Goal: Task Accomplishment & Management: Use online tool/utility

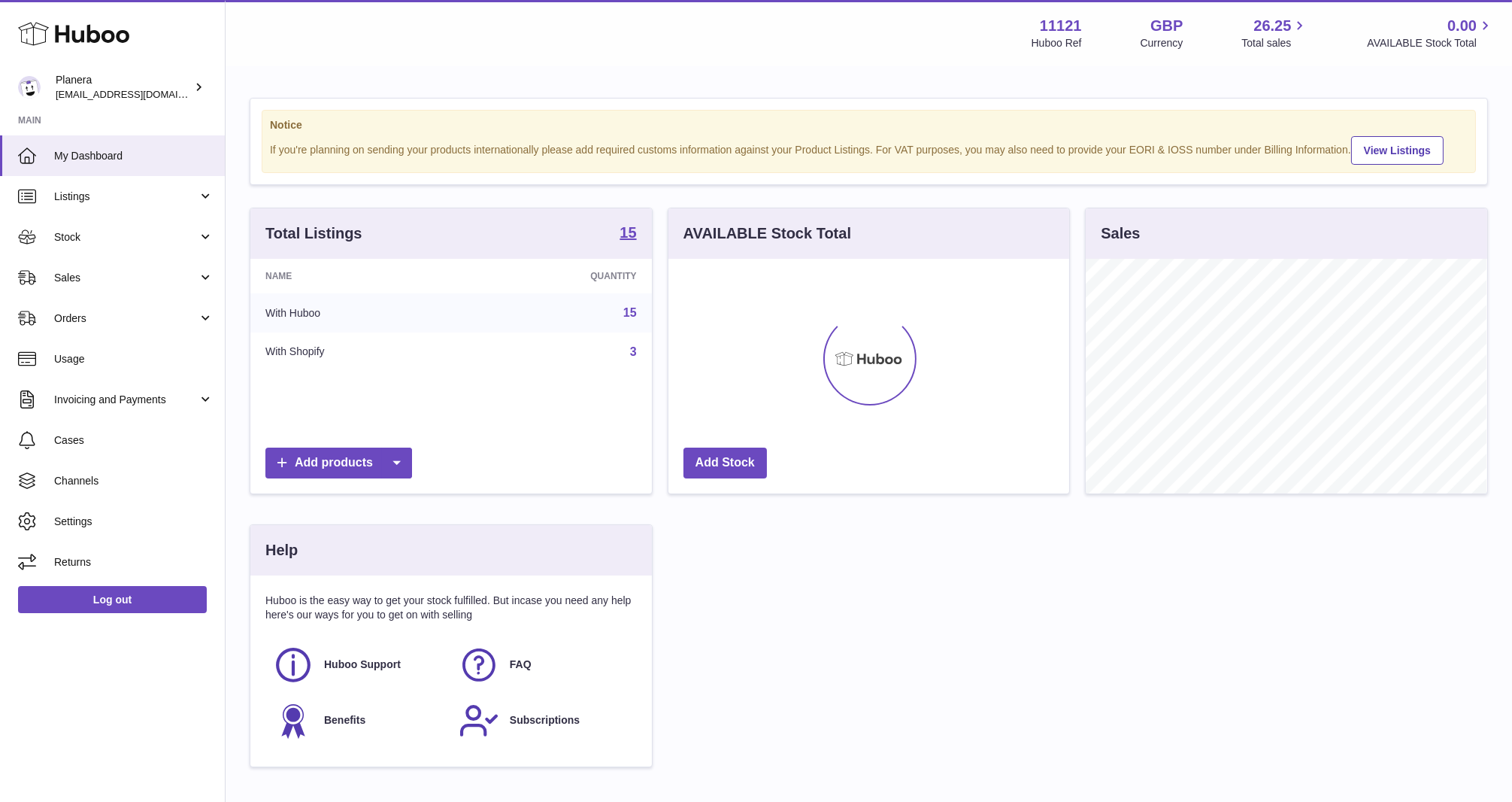
scroll to position [234, 400]
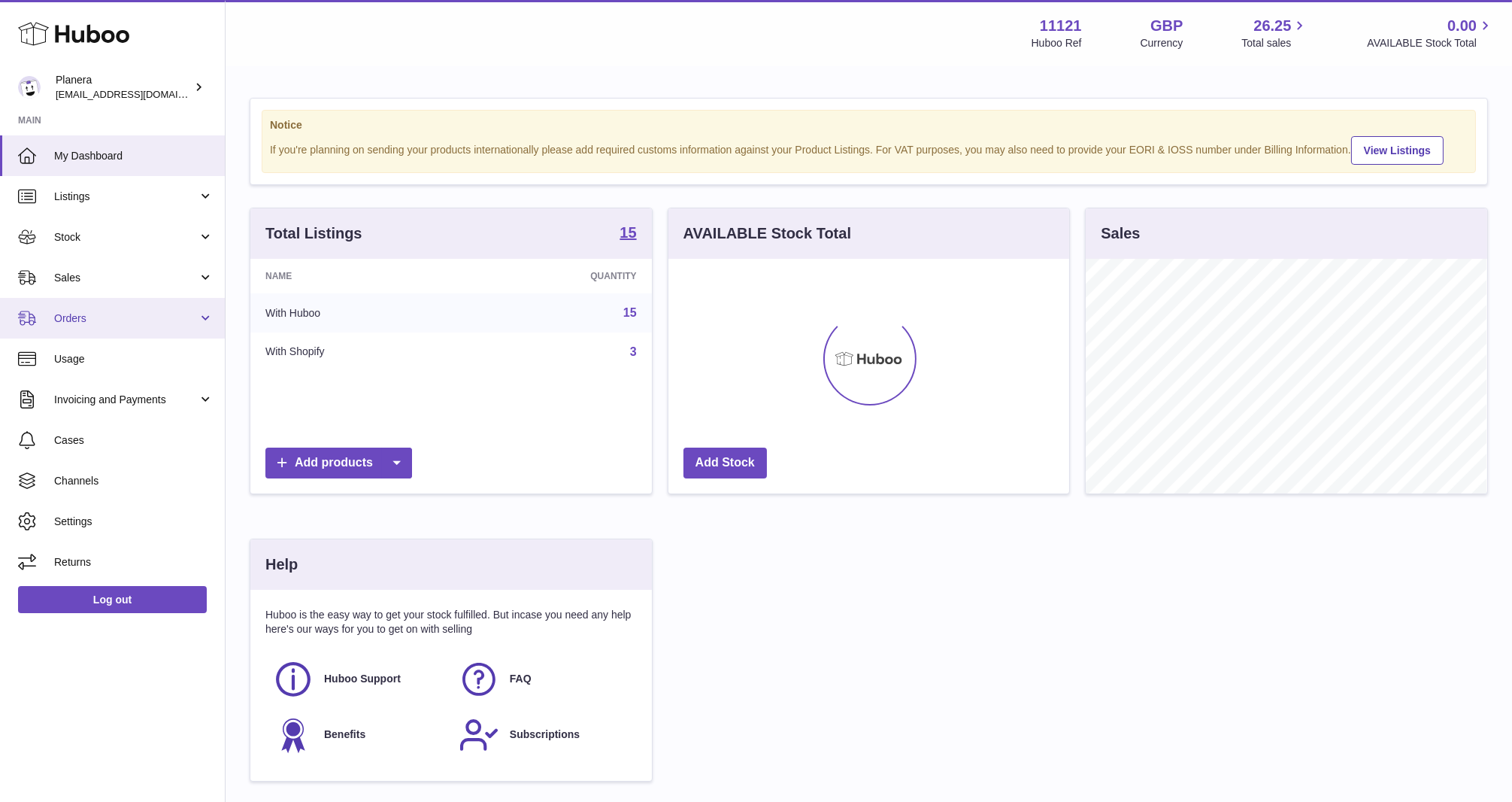
click at [96, 314] on span "Orders" at bounding box center [126, 318] width 144 height 14
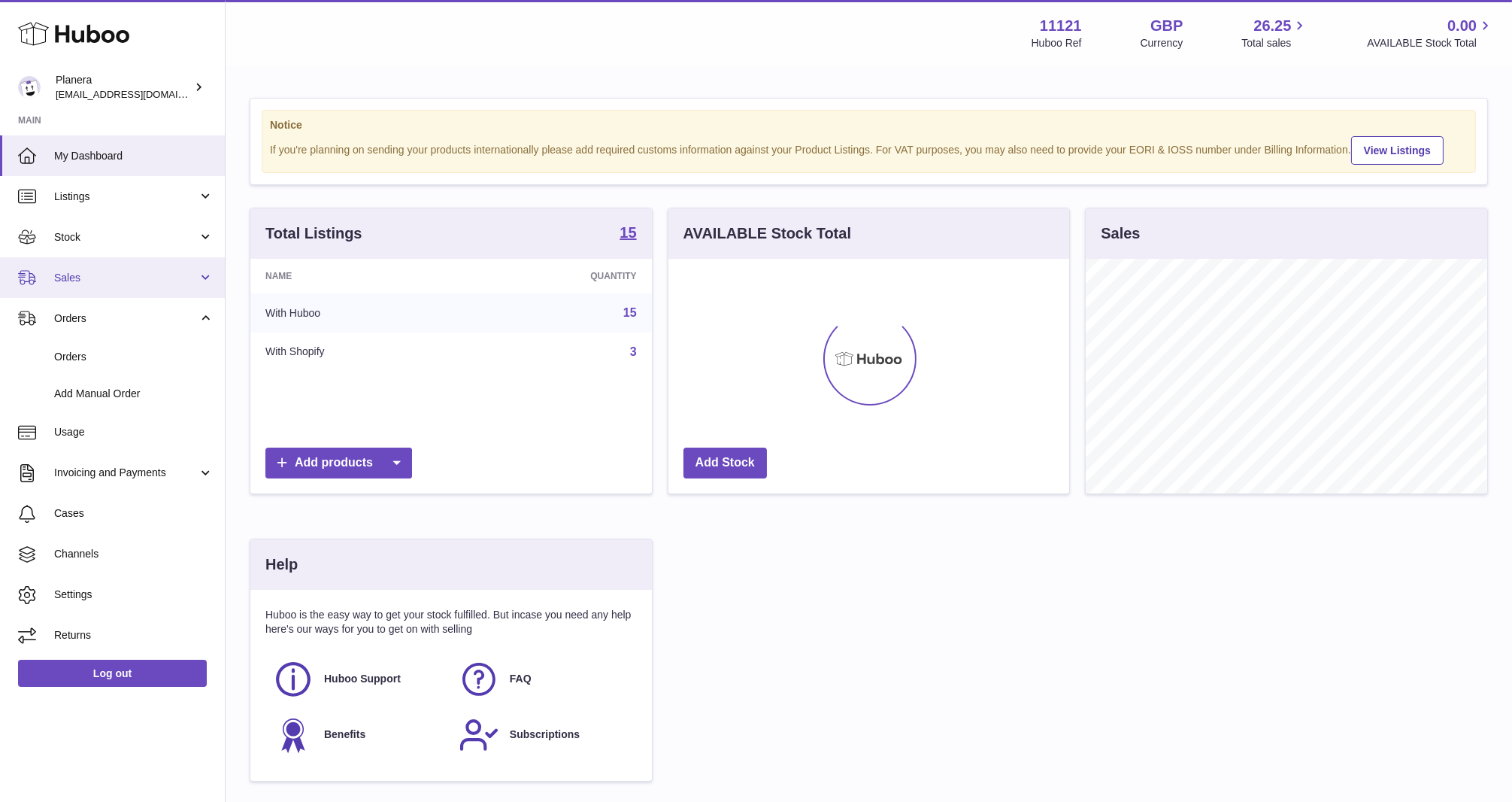
click at [98, 279] on span "Sales" at bounding box center [126, 278] width 144 height 14
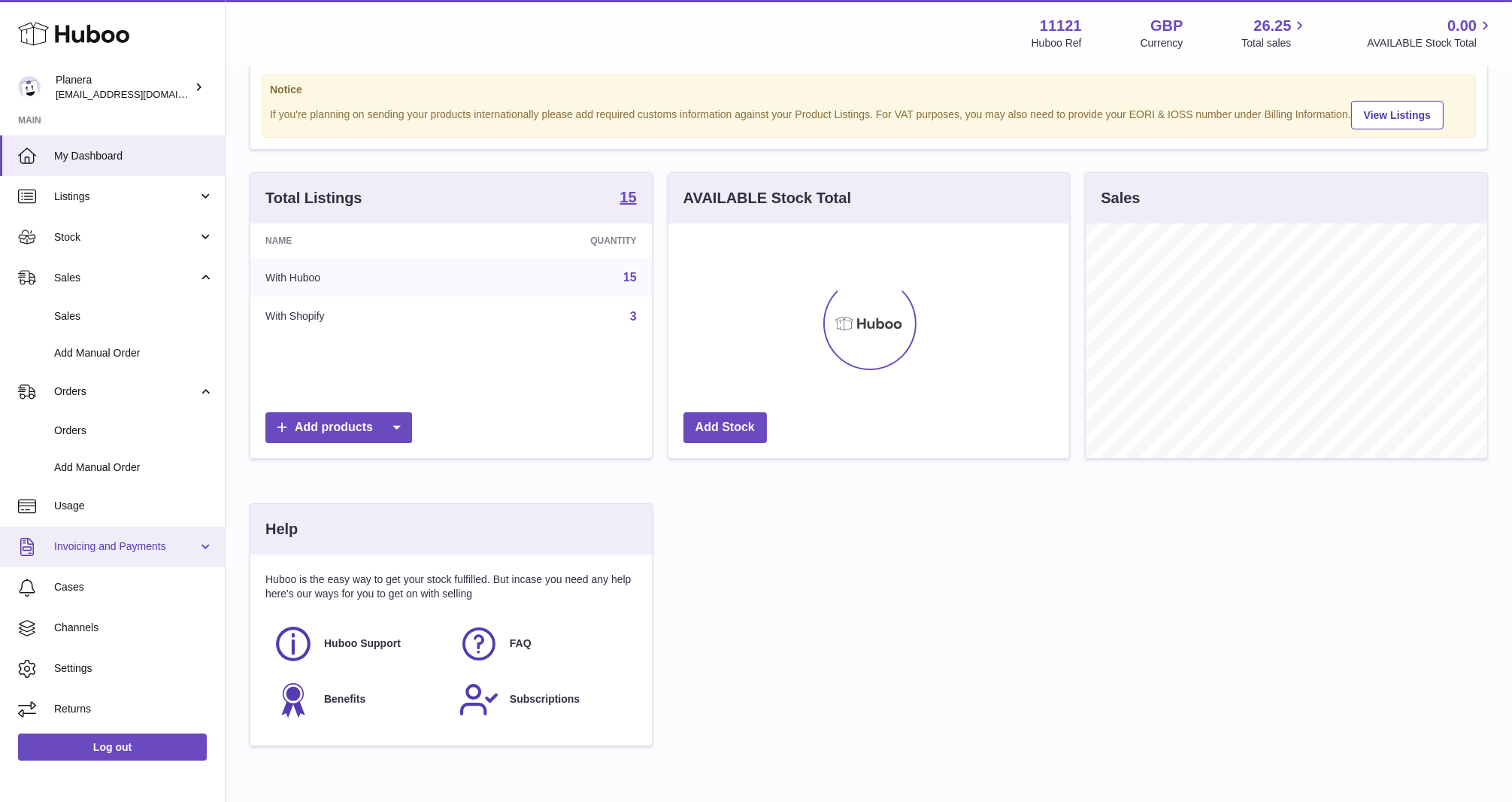
scroll to position [39, 0]
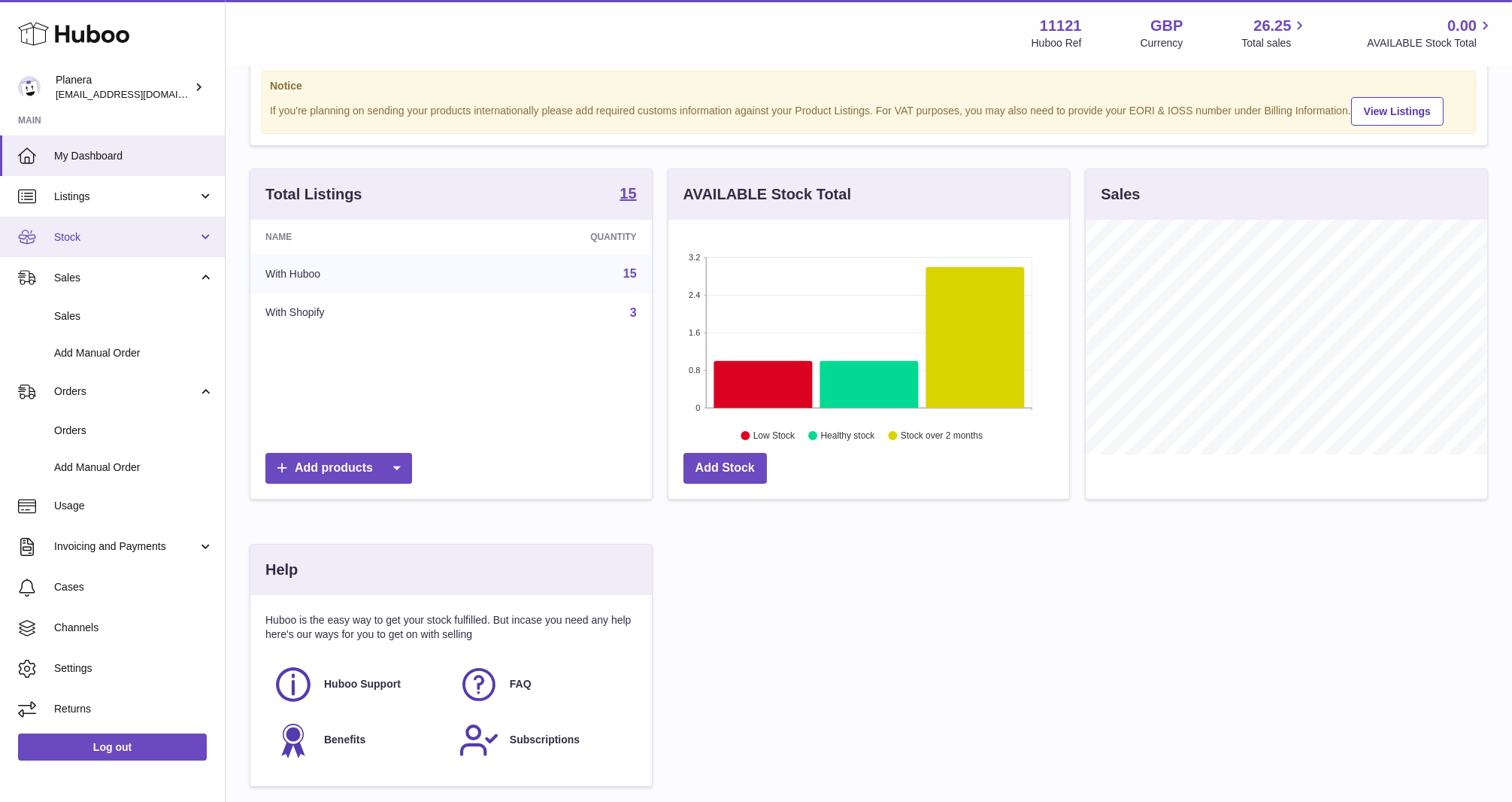
click at [157, 236] on span "Stock" at bounding box center [126, 237] width 144 height 14
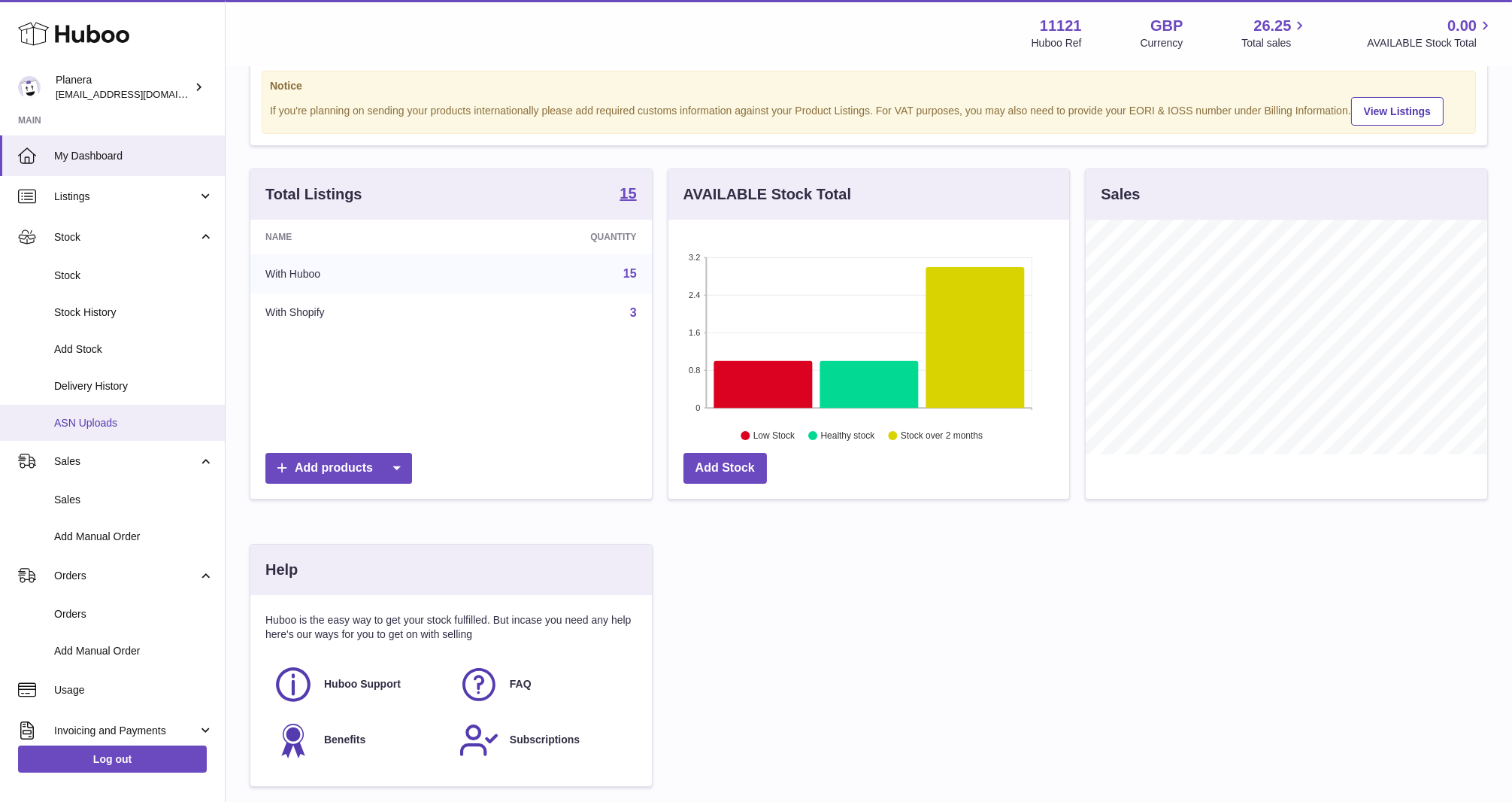
click at [139, 411] on link "ASN Uploads" at bounding box center [112, 423] width 225 height 36
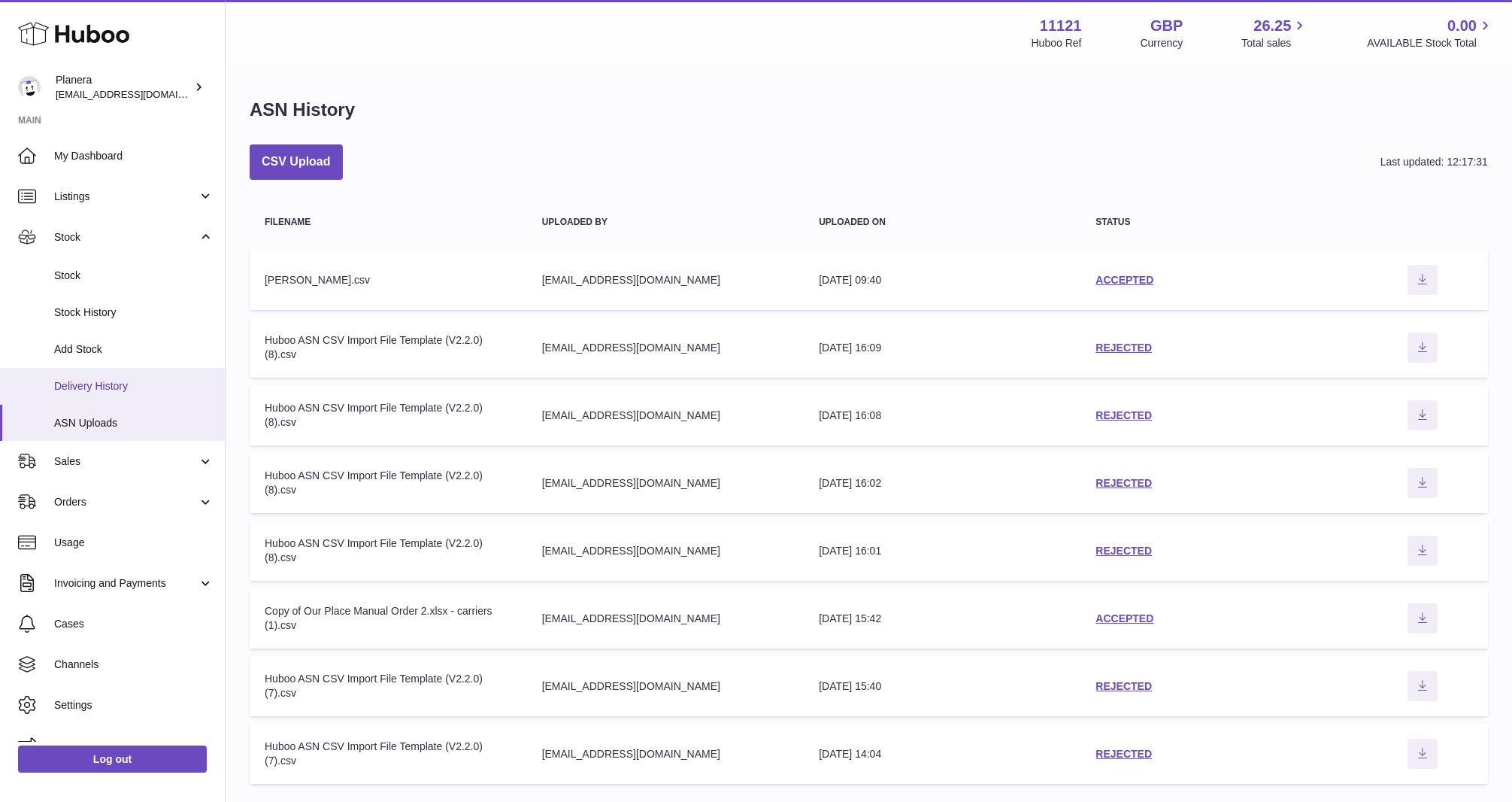
click at [123, 390] on span "Delivery History" at bounding box center [133, 386] width 159 height 14
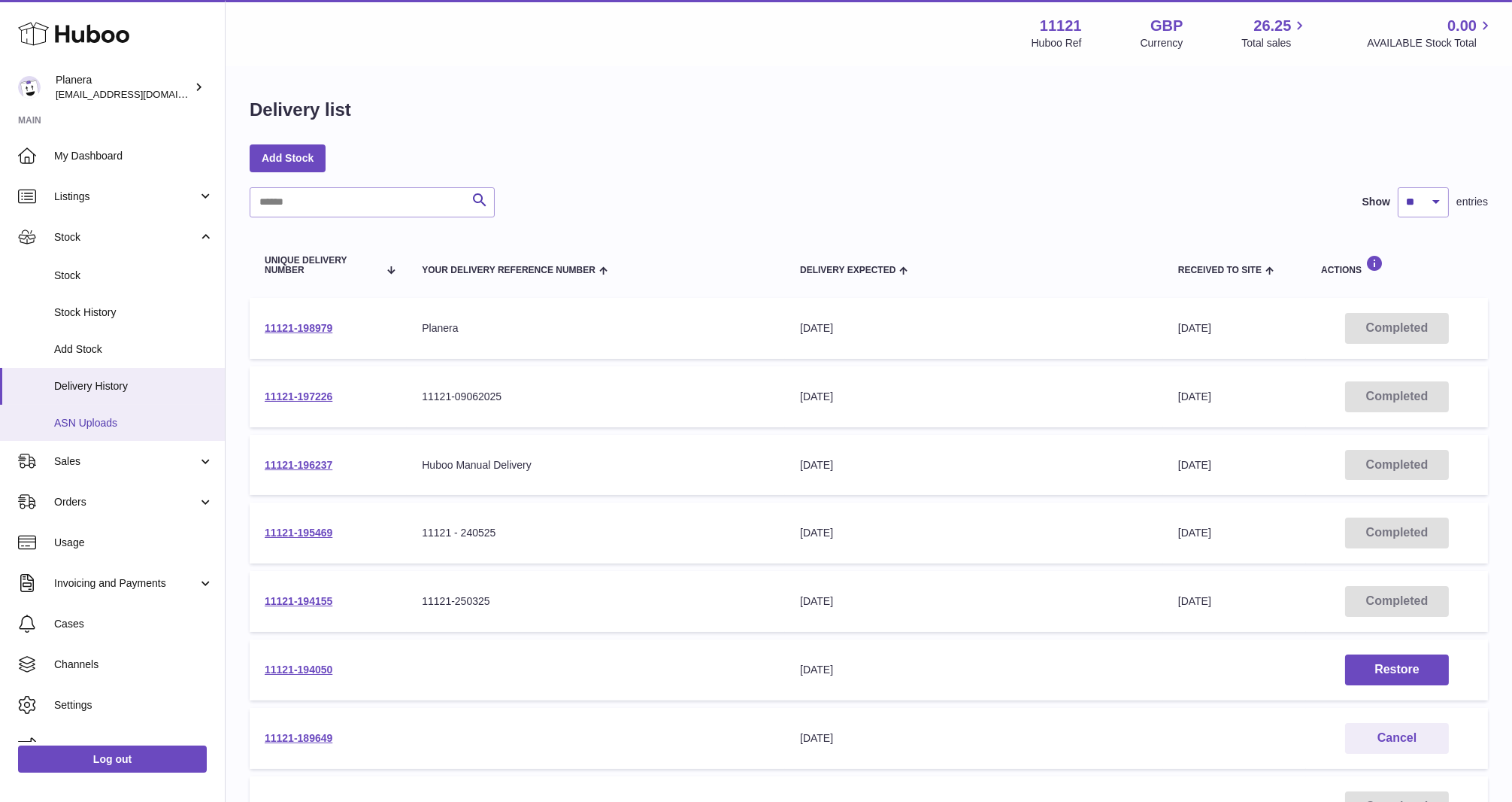
click at [106, 432] on link "ASN Uploads" at bounding box center [112, 423] width 225 height 36
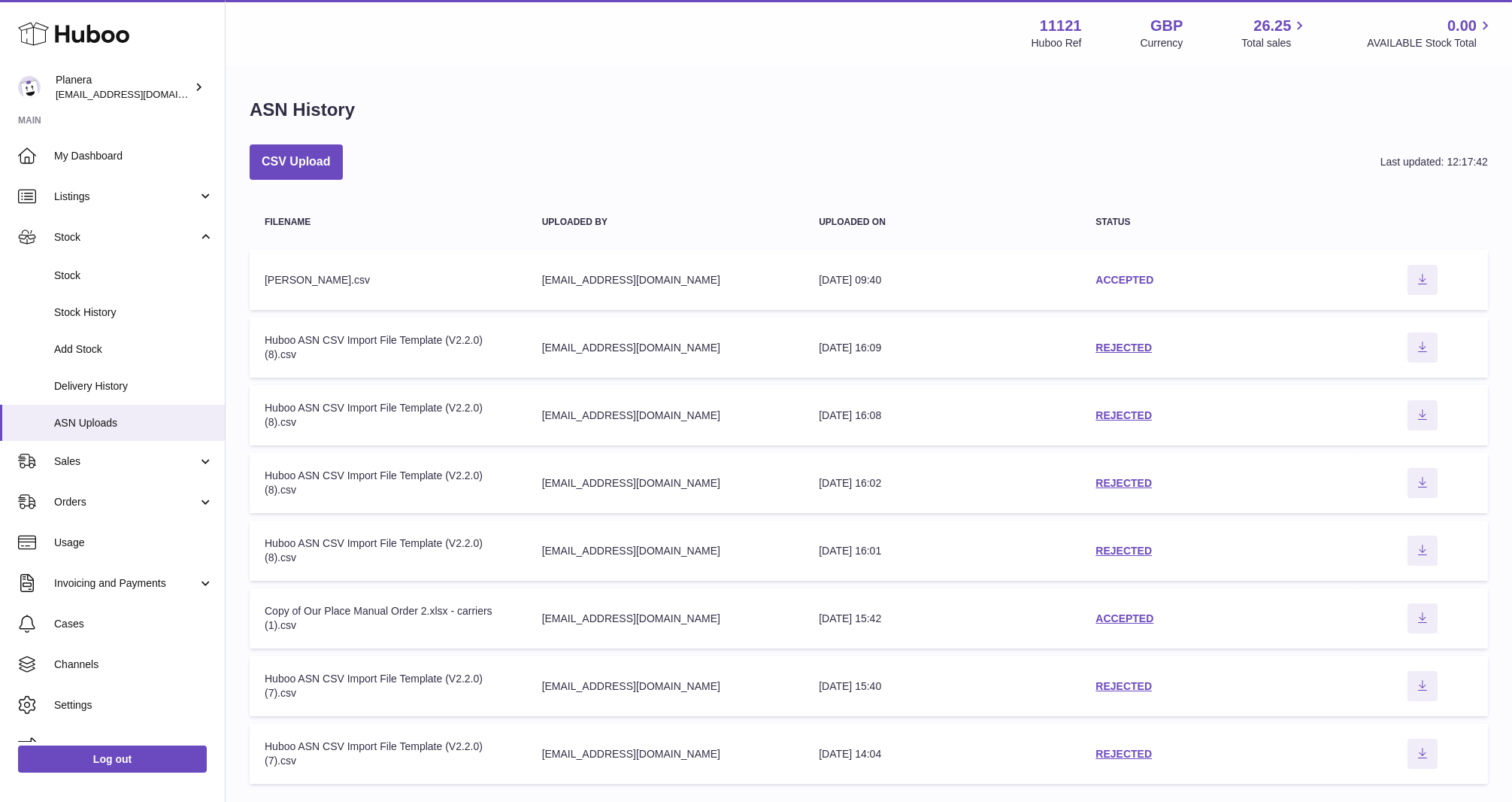
click at [1109, 279] on link "ACCEPTED" at bounding box center [1124, 279] width 58 height 12
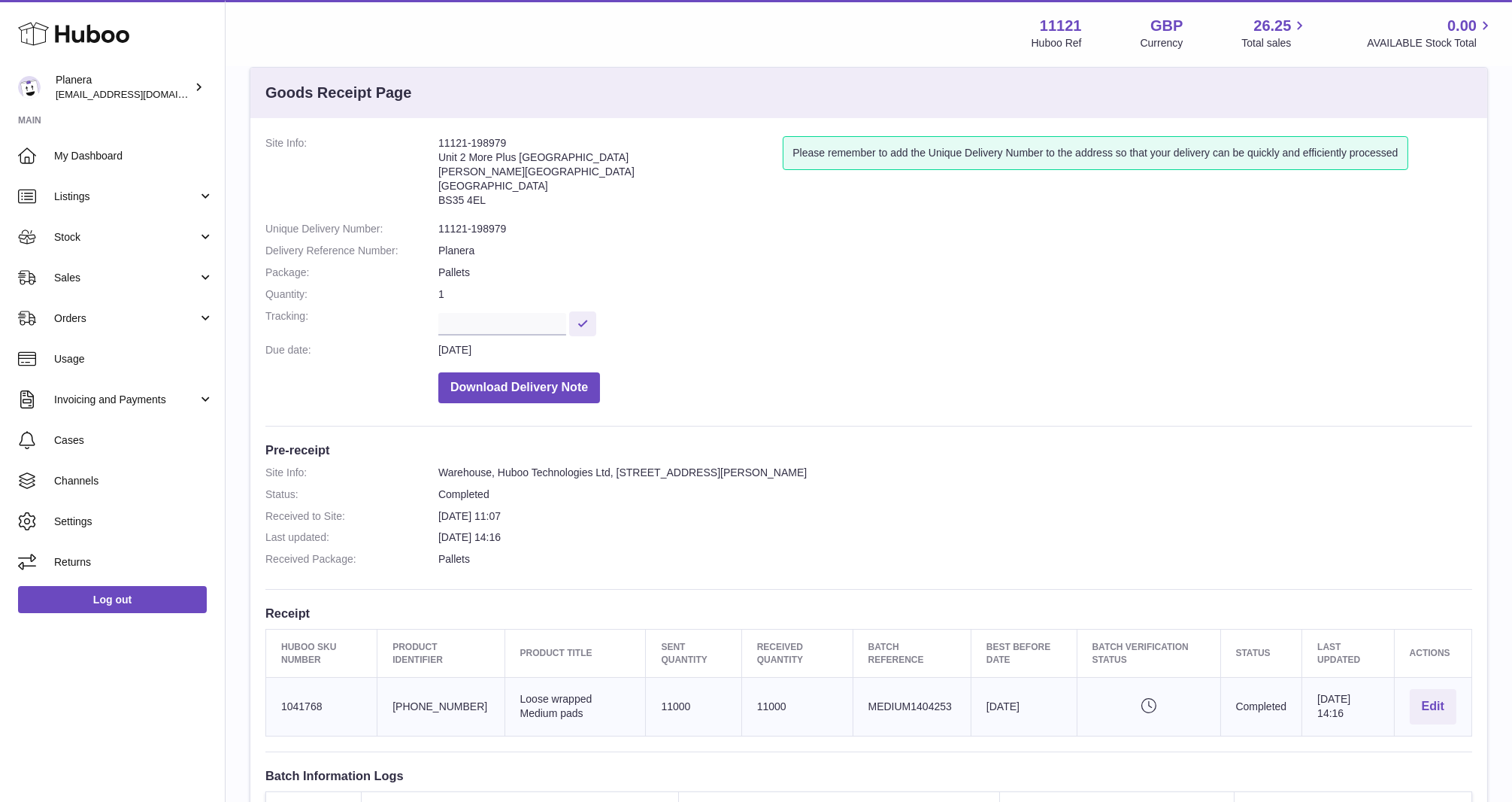
scroll to position [36, 0]
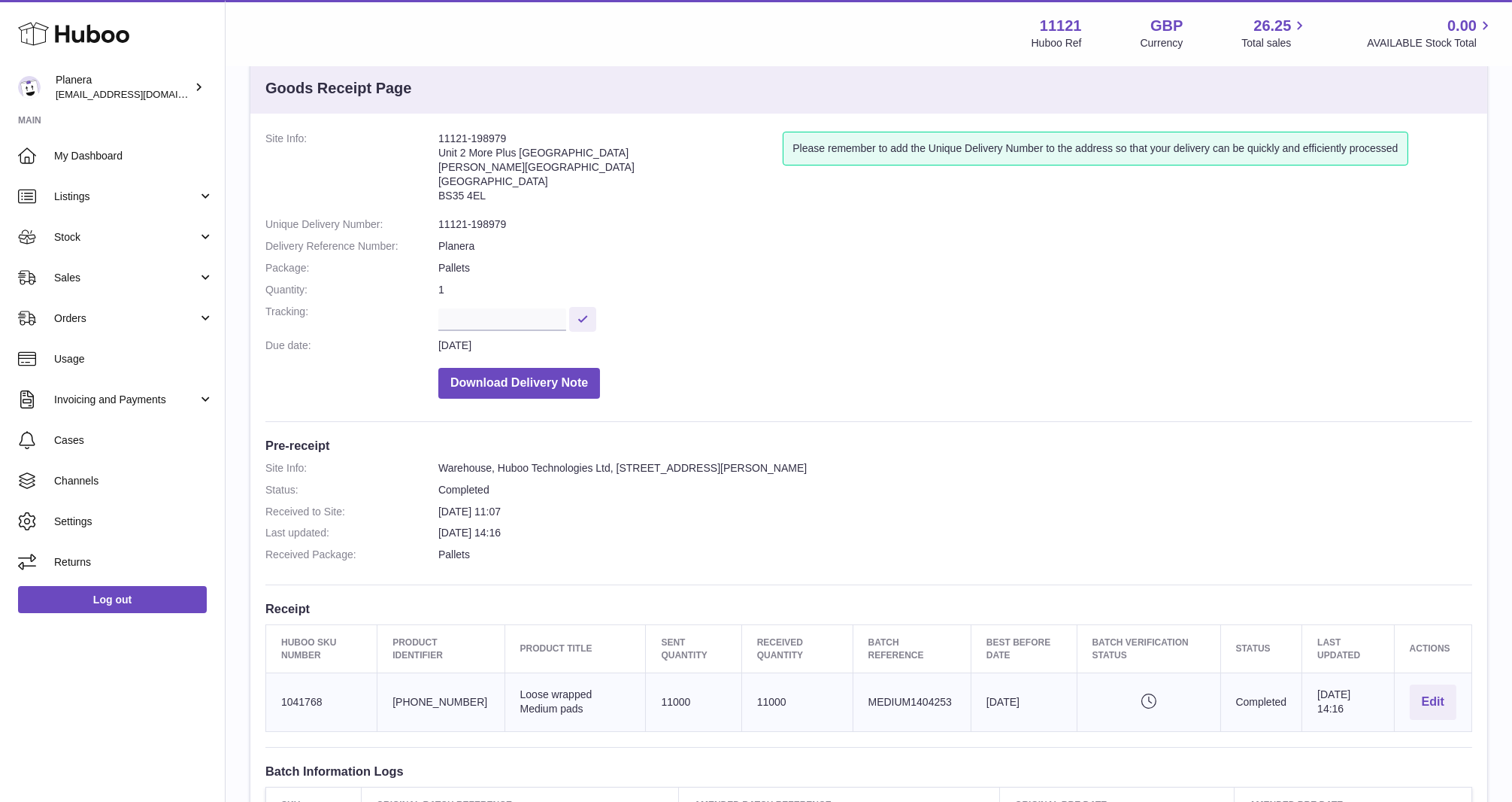
click at [1130, 695] on icon "Pending verification" at bounding box center [1148, 701] width 112 height 15
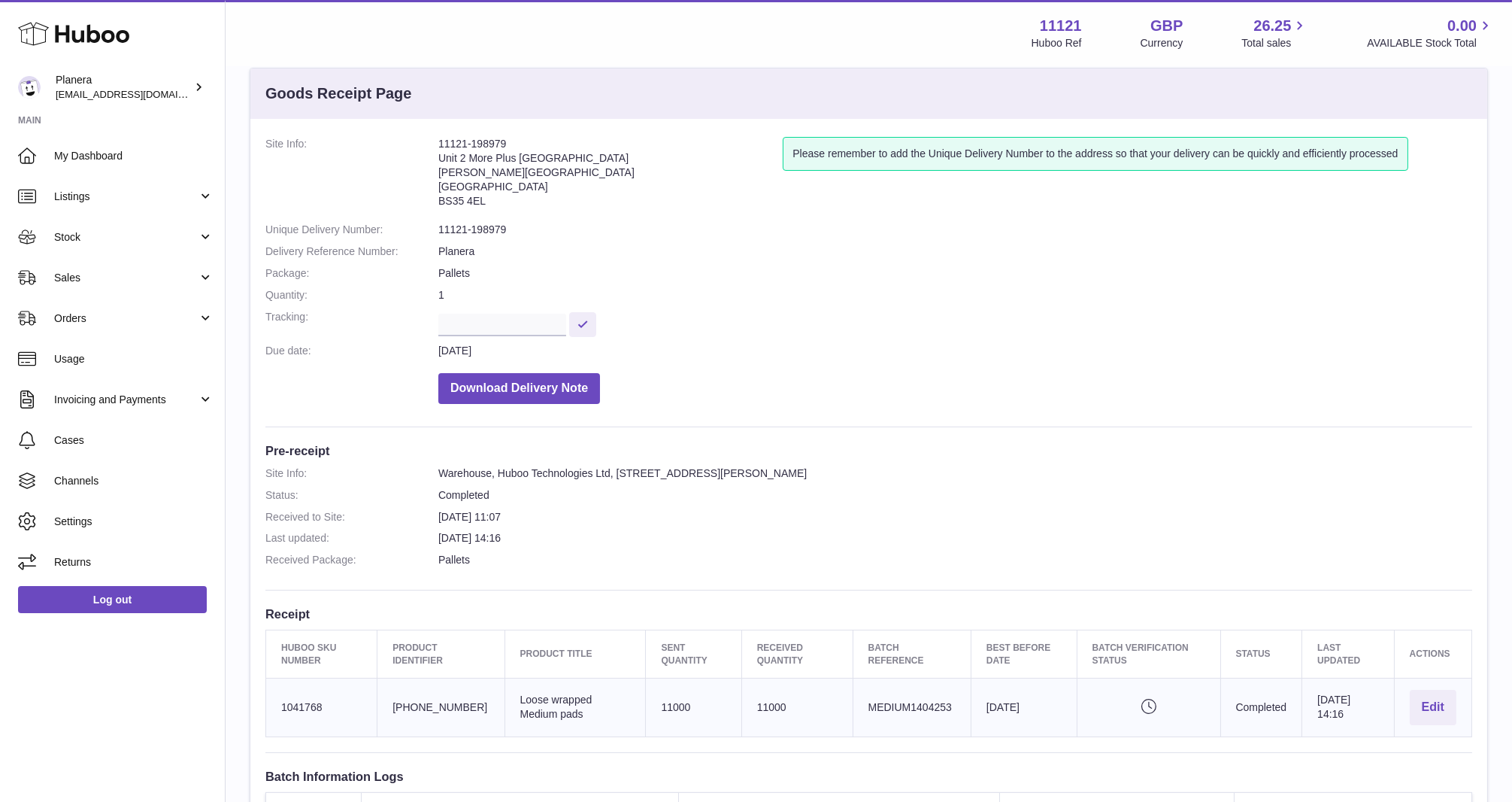
scroll to position [0, 0]
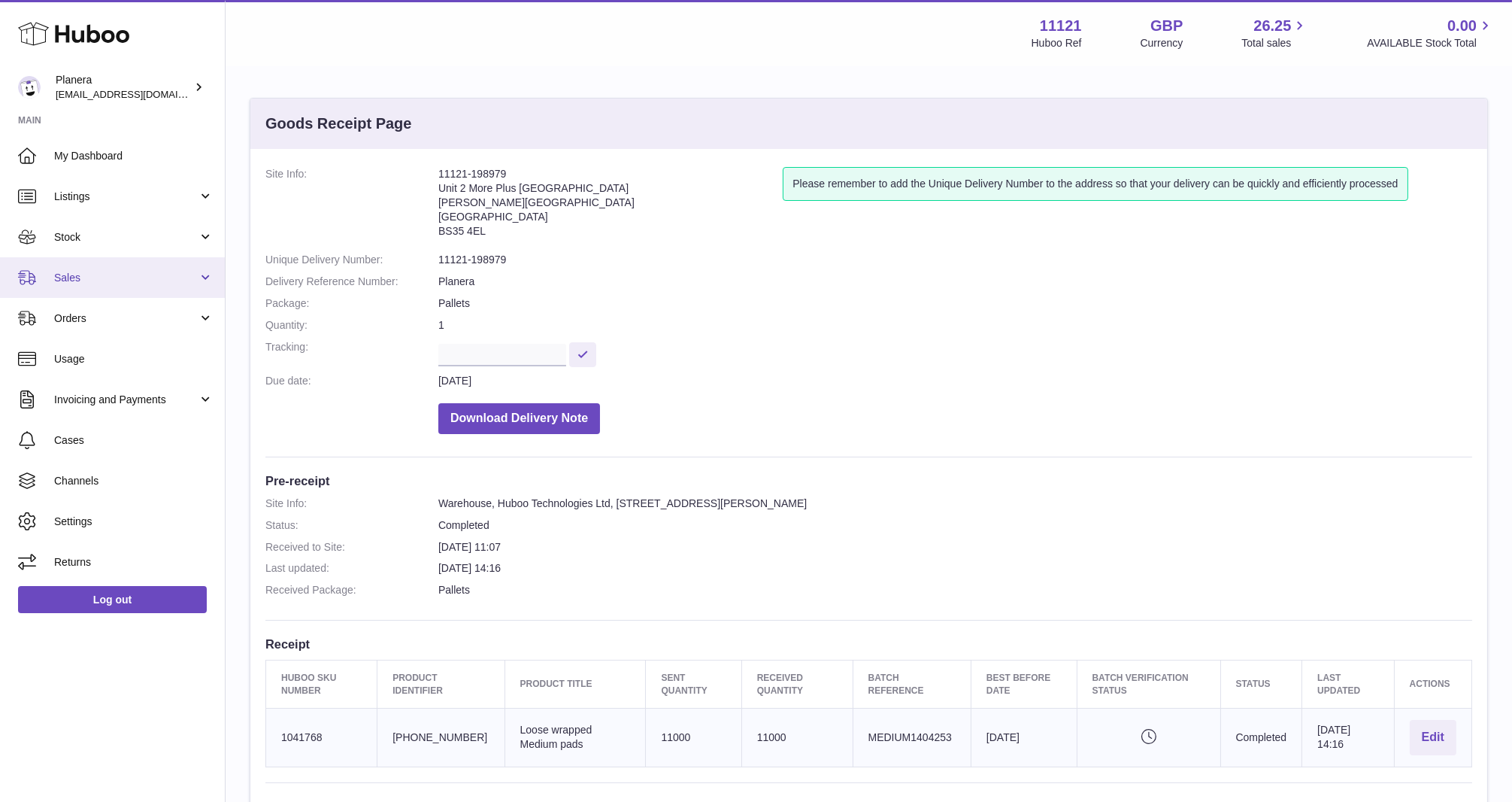
click at [118, 269] on link "Sales" at bounding box center [112, 278] width 225 height 40
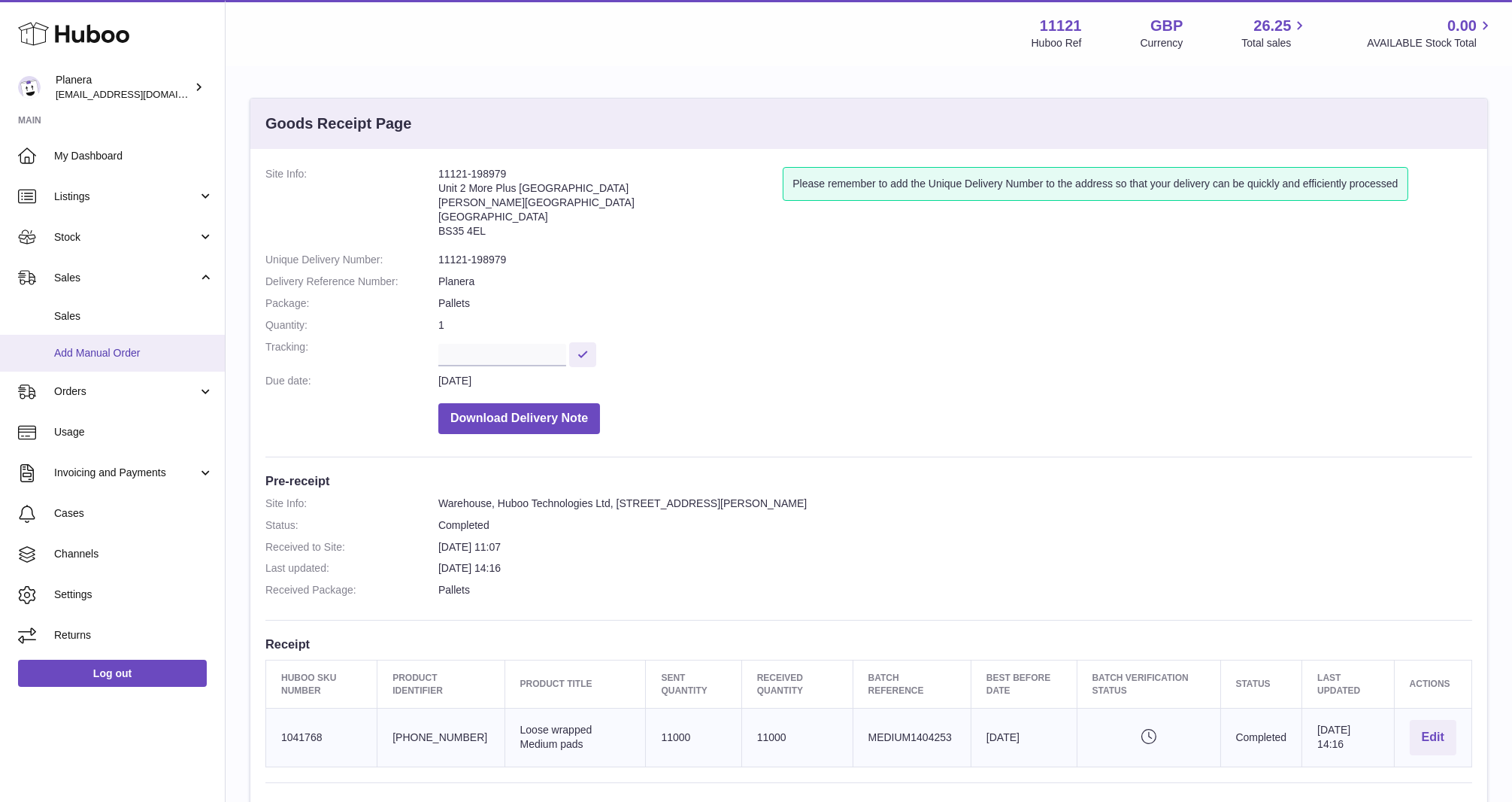
click at [116, 354] on span "Add Manual Order" at bounding box center [133, 352] width 159 height 14
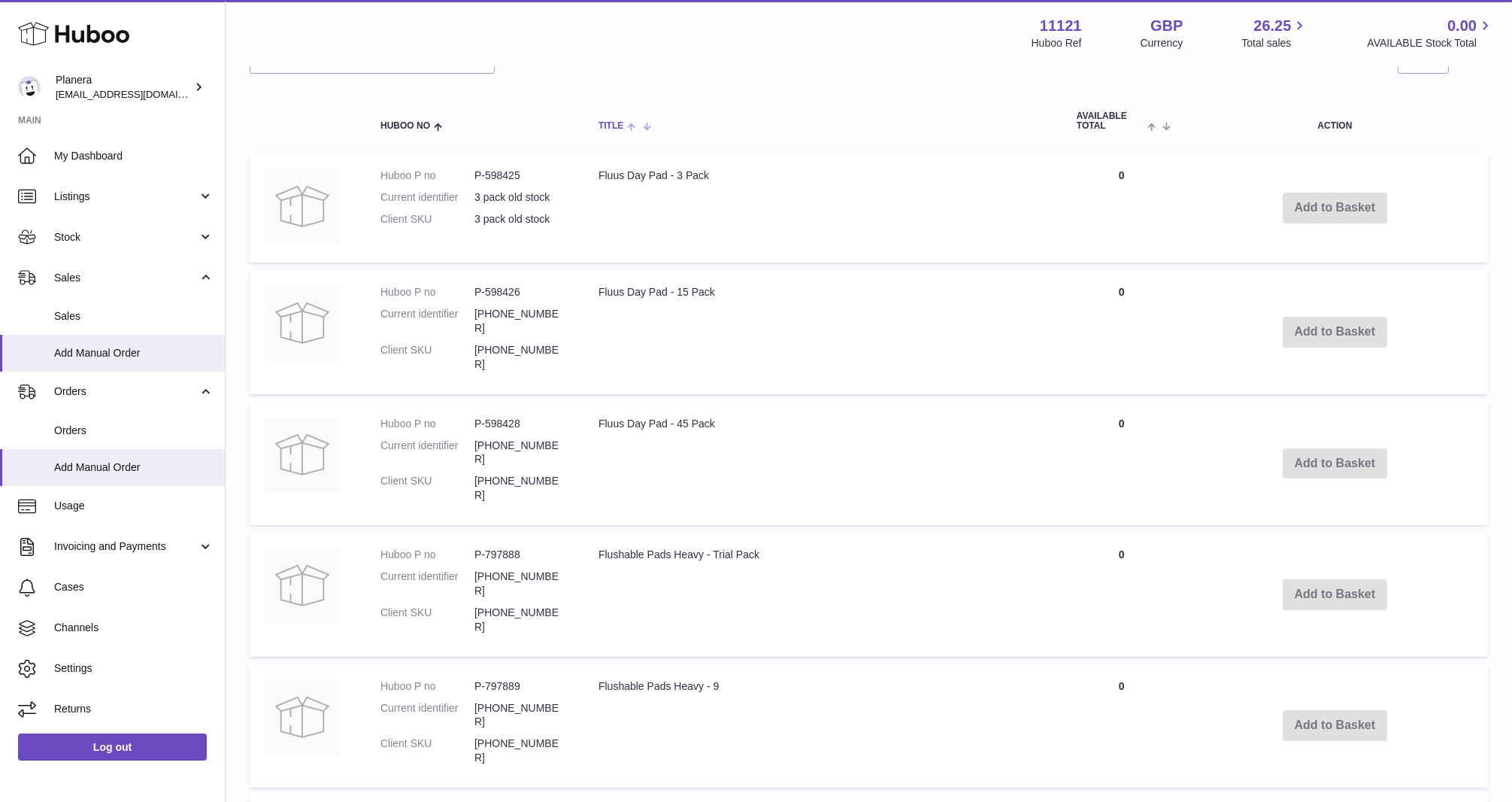
scroll to position [387, 0]
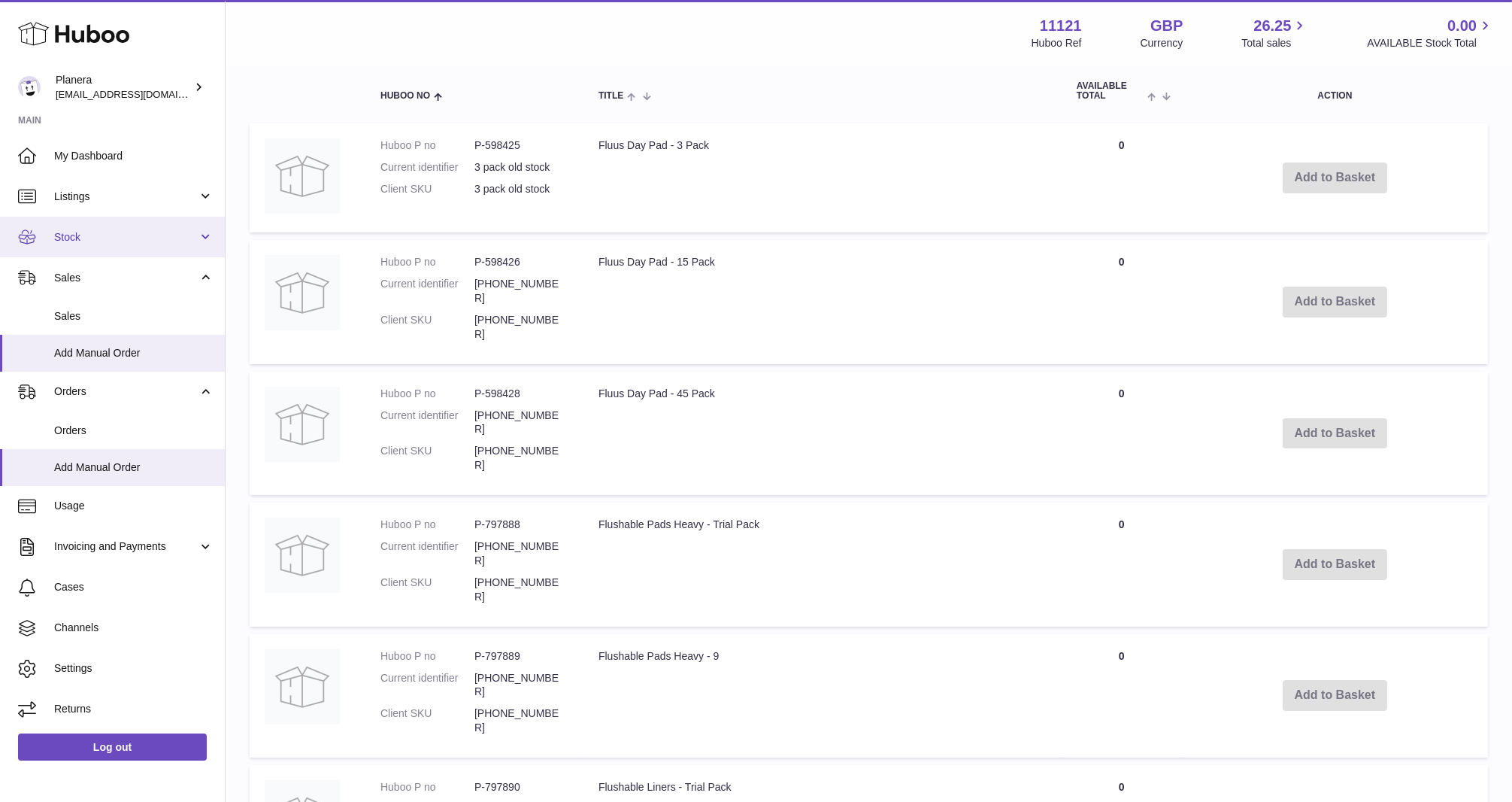
click at [137, 241] on span "Stock" at bounding box center [126, 237] width 144 height 14
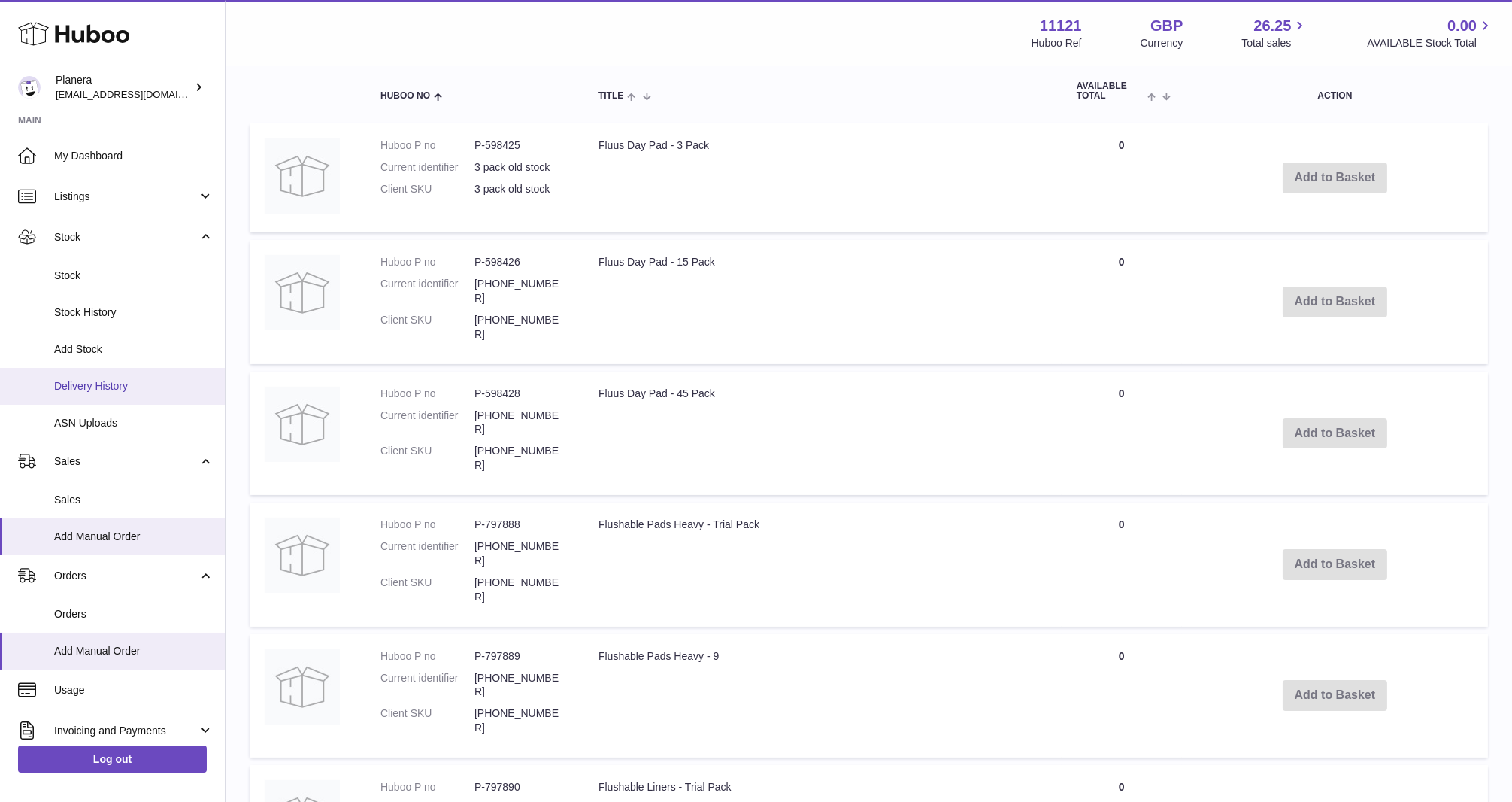
click at [107, 381] on span "Delivery History" at bounding box center [133, 386] width 159 height 14
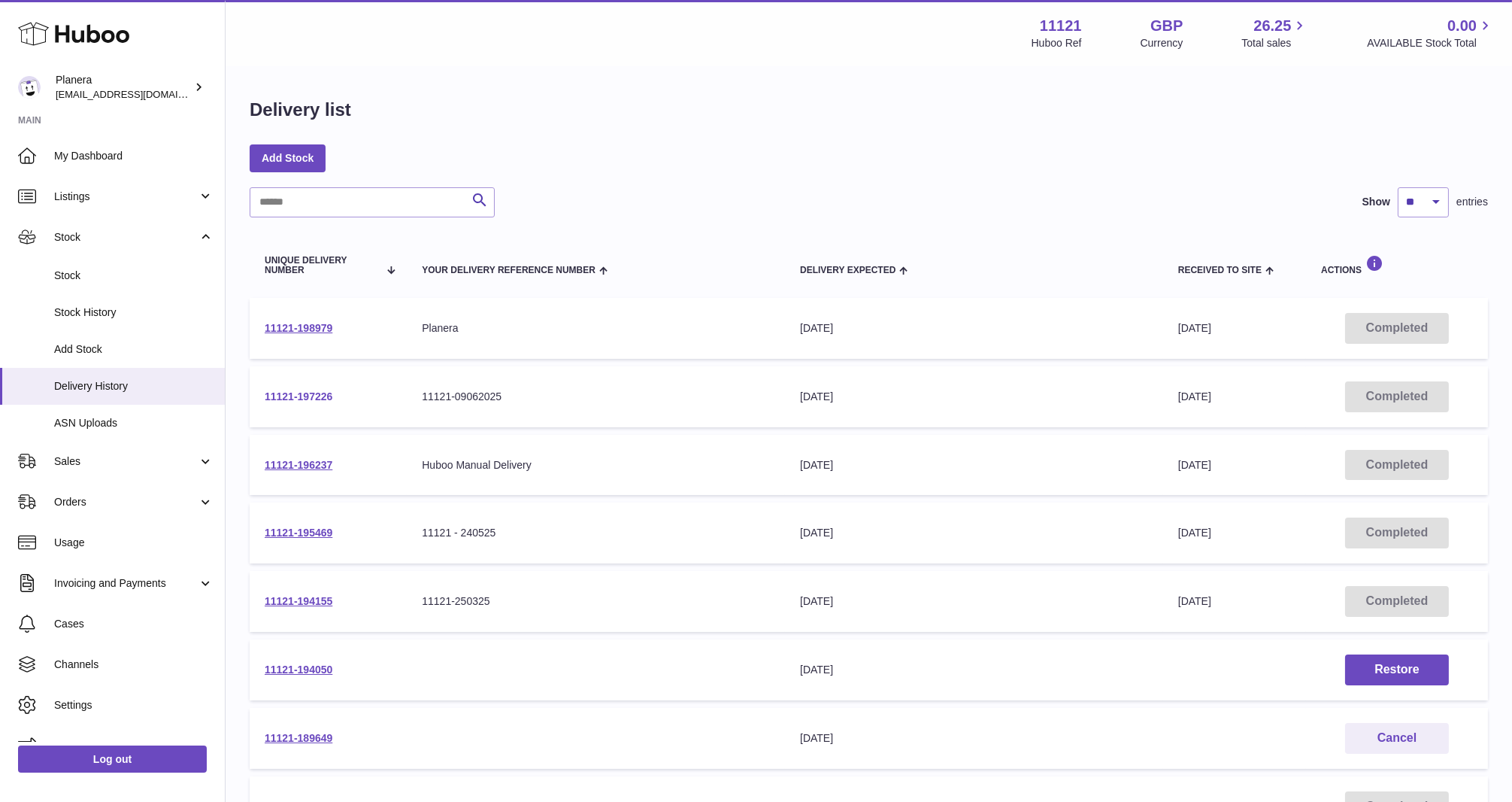
click at [286, 398] on link "11121-197226" at bounding box center [299, 396] width 67 height 12
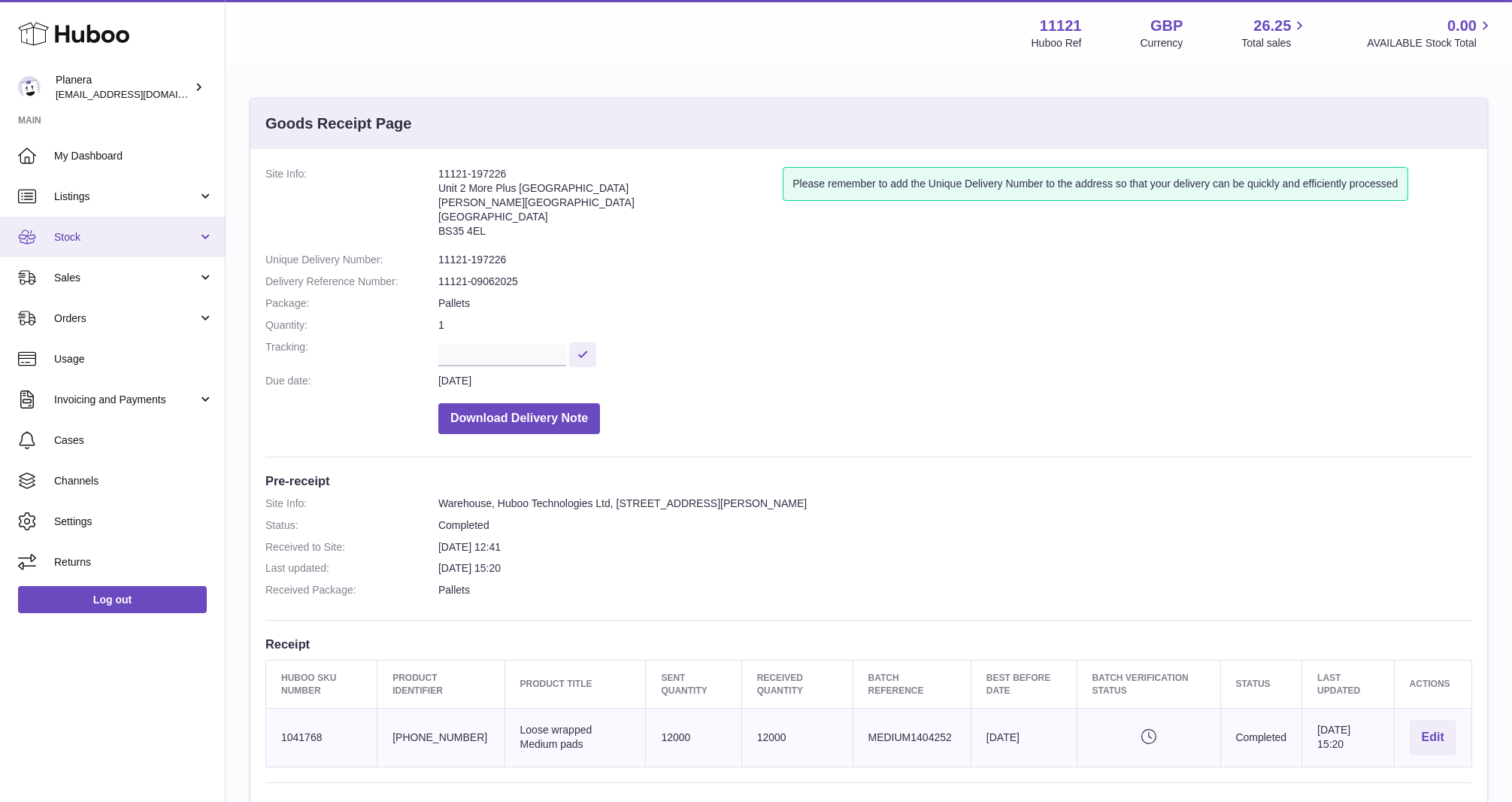
click at [120, 243] on span "Stock" at bounding box center [126, 237] width 144 height 14
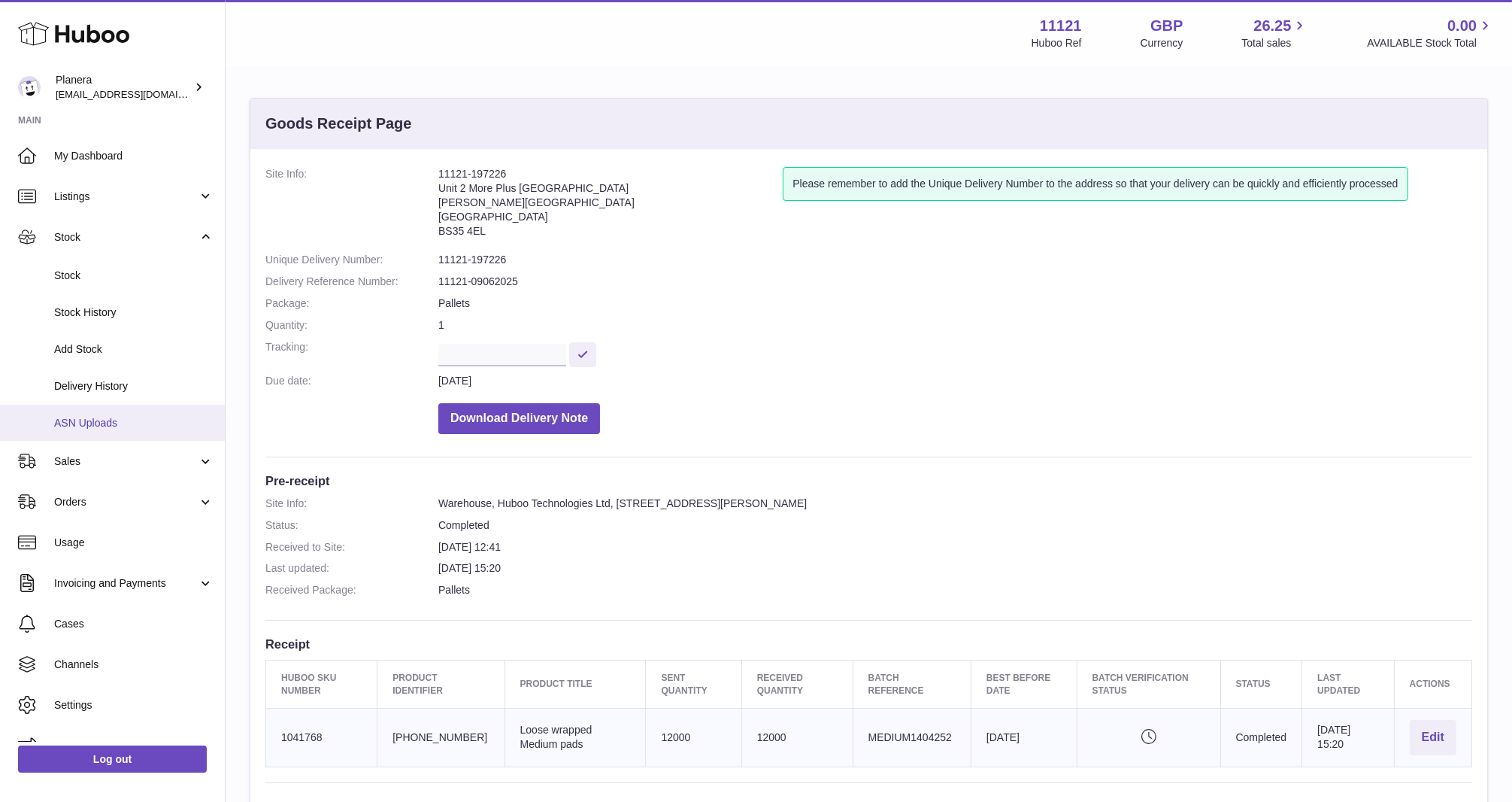
click at [130, 416] on span "ASN Uploads" at bounding box center [133, 423] width 159 height 14
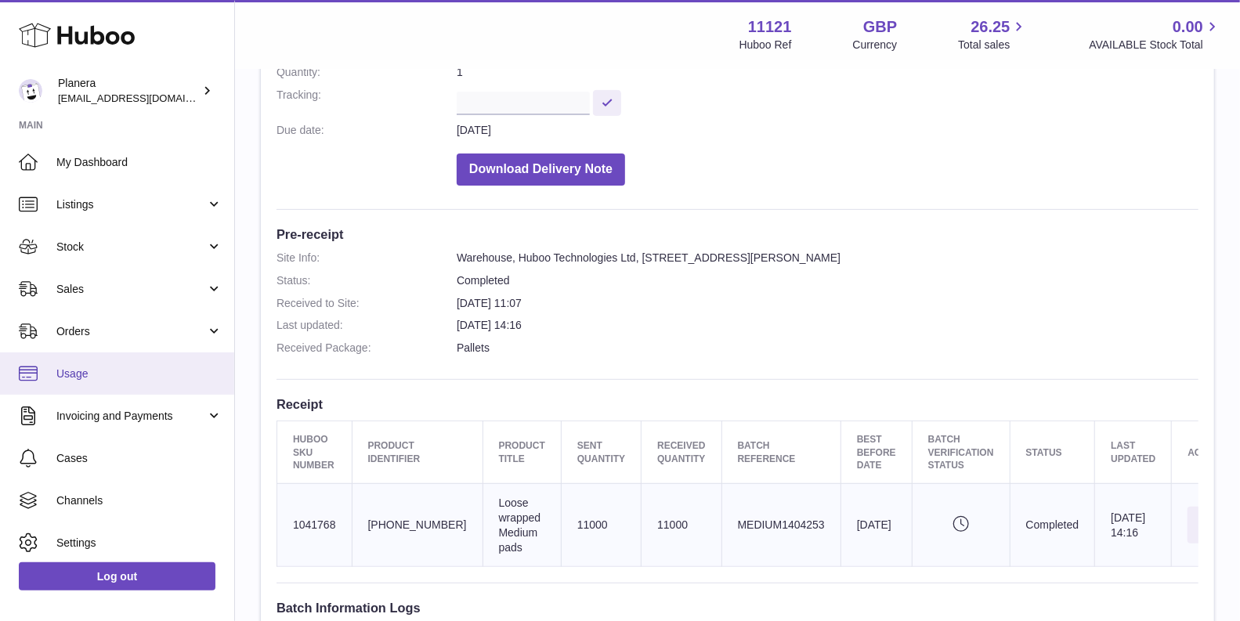
scroll to position [47, 0]
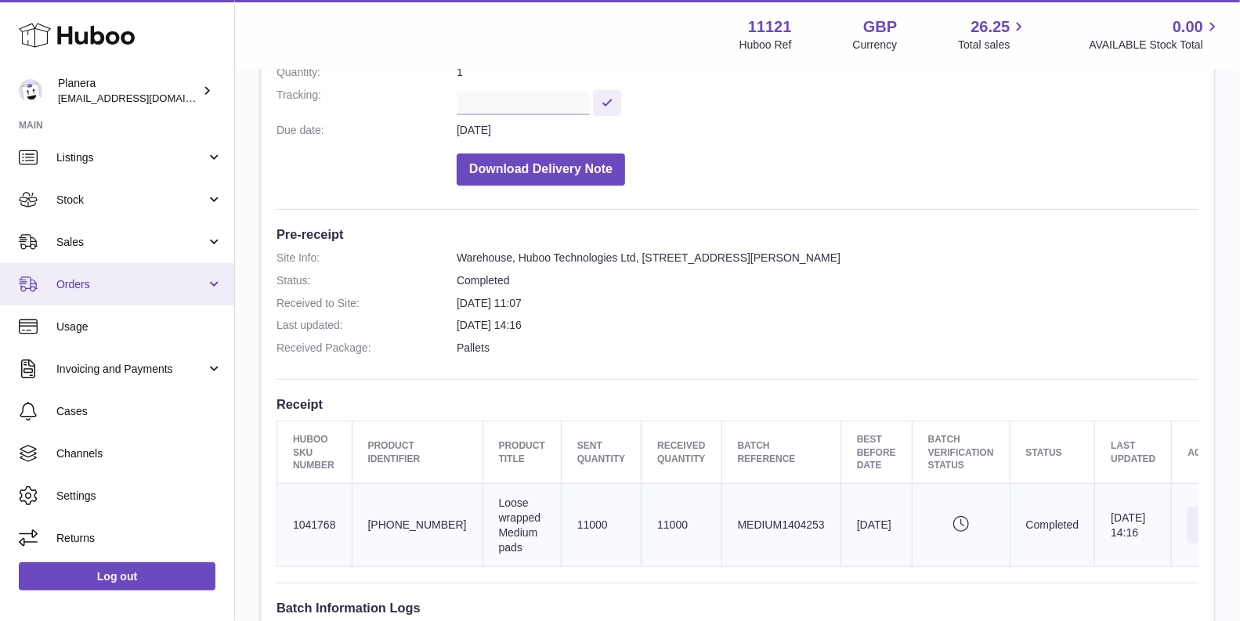
click at [197, 277] on span "Orders" at bounding box center [131, 284] width 150 height 15
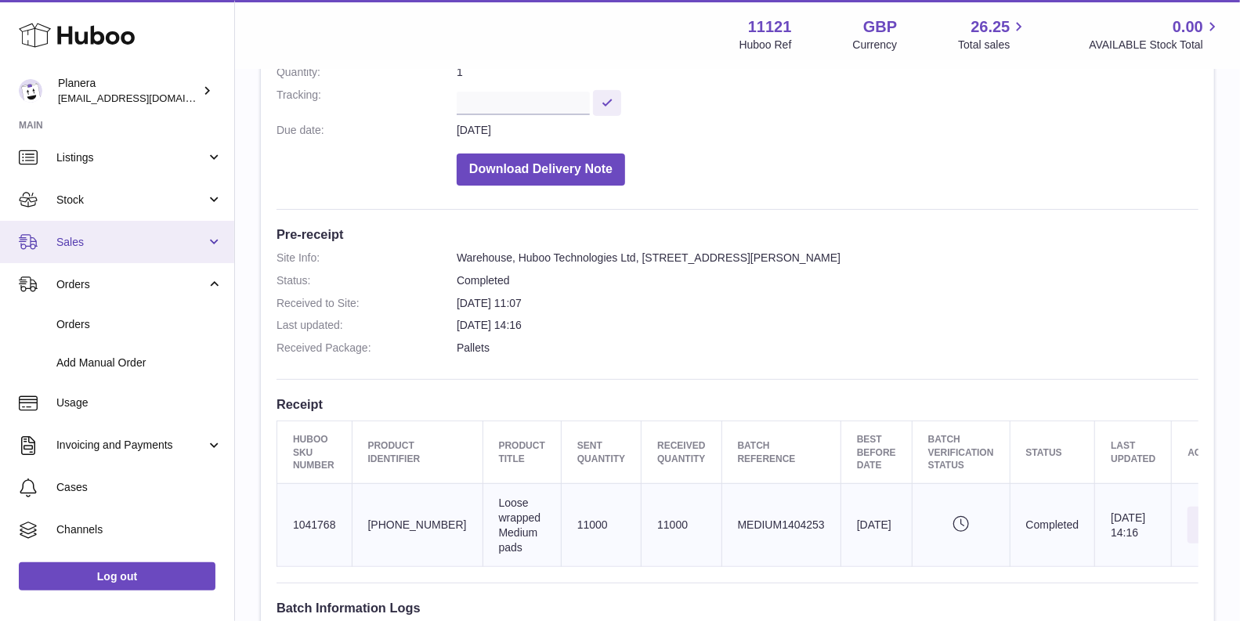
click at [168, 245] on span "Sales" at bounding box center [131, 242] width 150 height 15
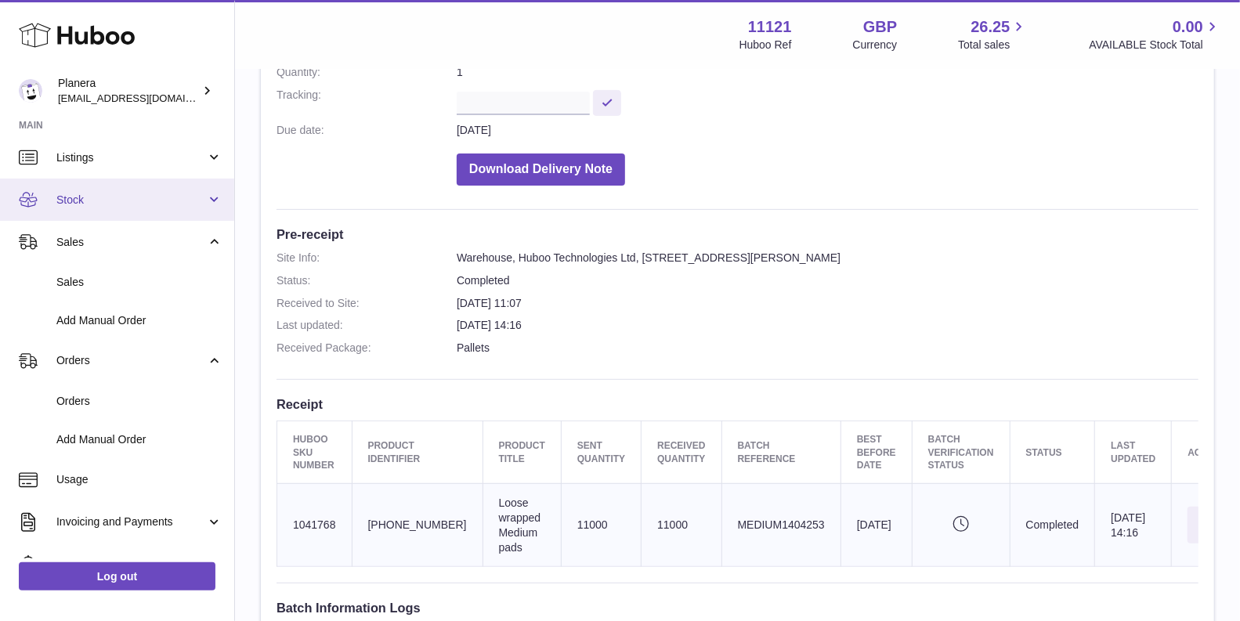
click at [161, 200] on span "Stock" at bounding box center [131, 200] width 150 height 15
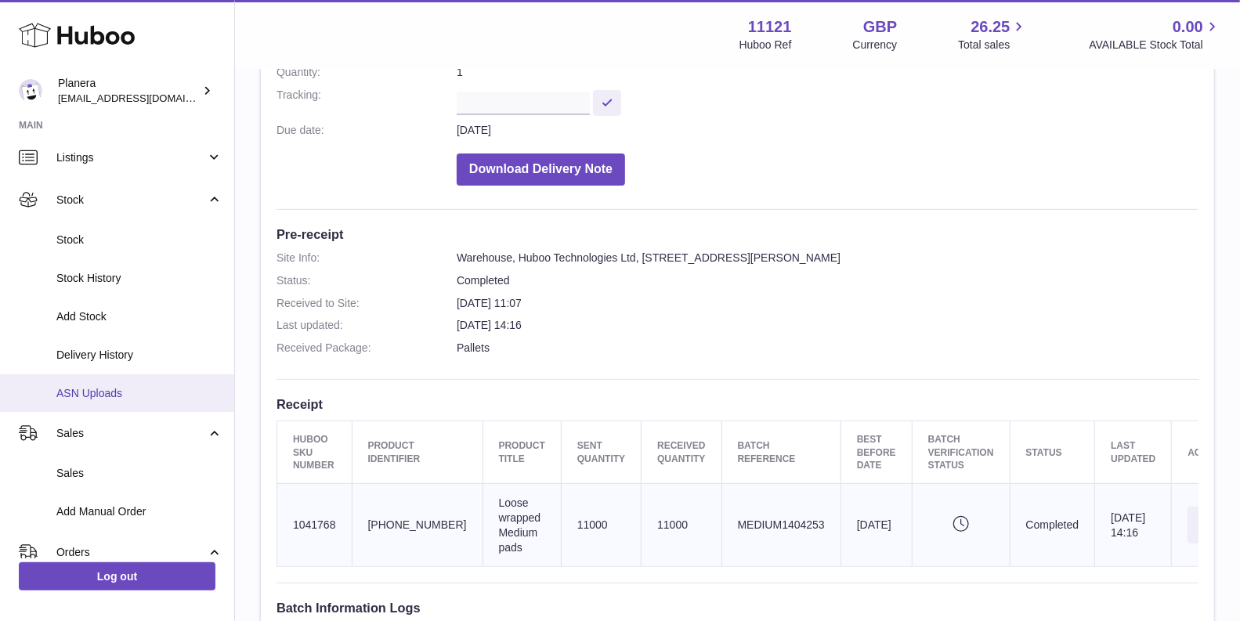
click at [125, 381] on link "ASN Uploads" at bounding box center [117, 393] width 234 height 38
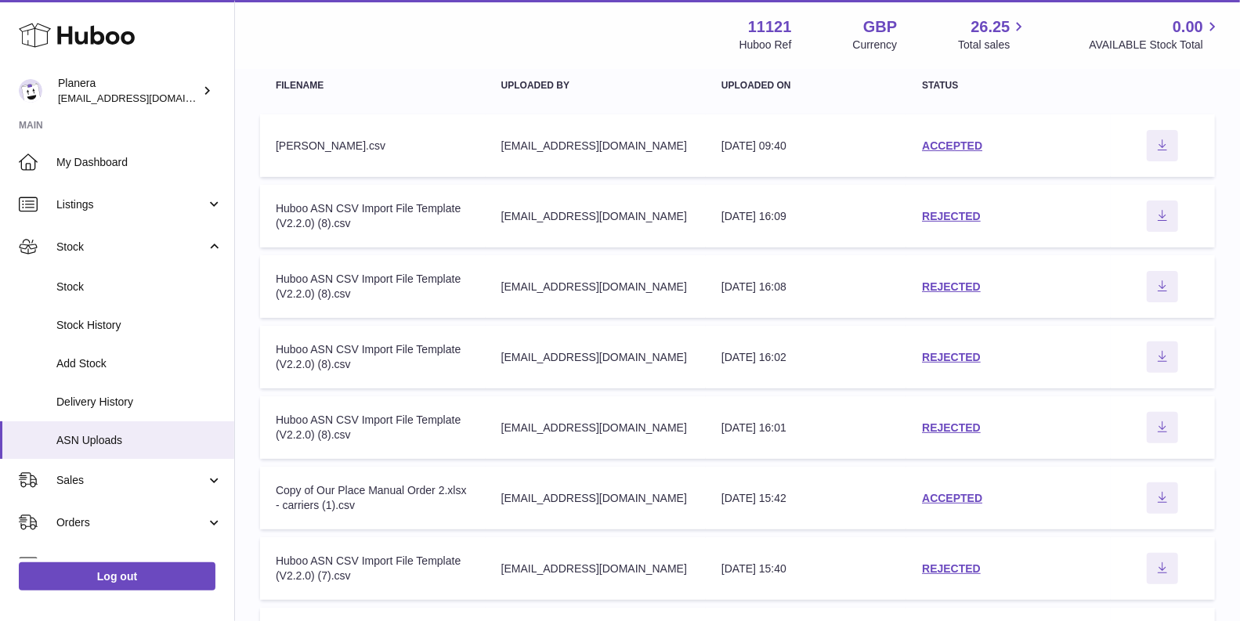
scroll to position [144, 0]
click at [1161, 154] on button "Download ASN file" at bounding box center [1162, 147] width 31 height 31
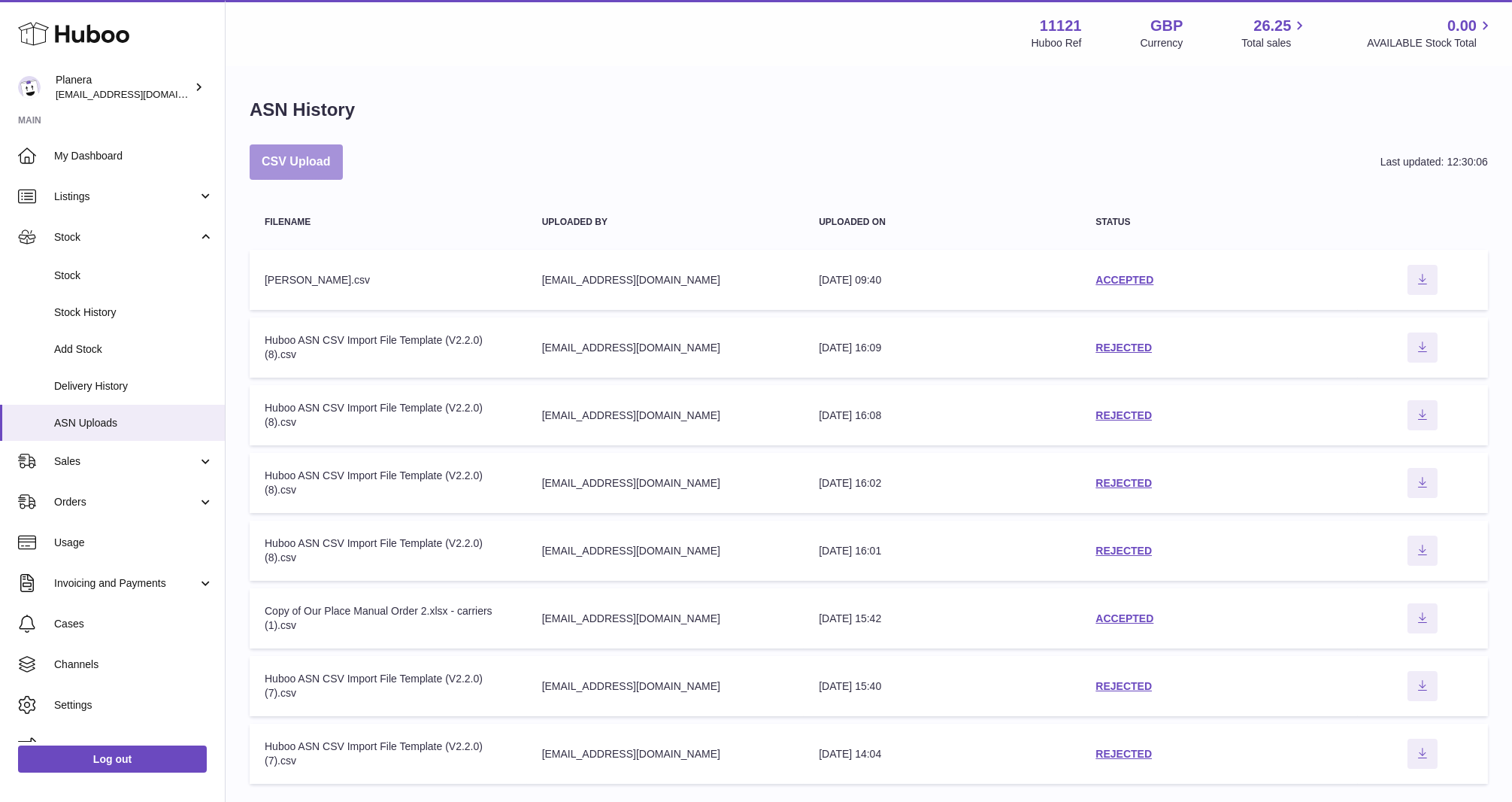
click at [321, 161] on button "CSV Upload" at bounding box center [296, 161] width 93 height 36
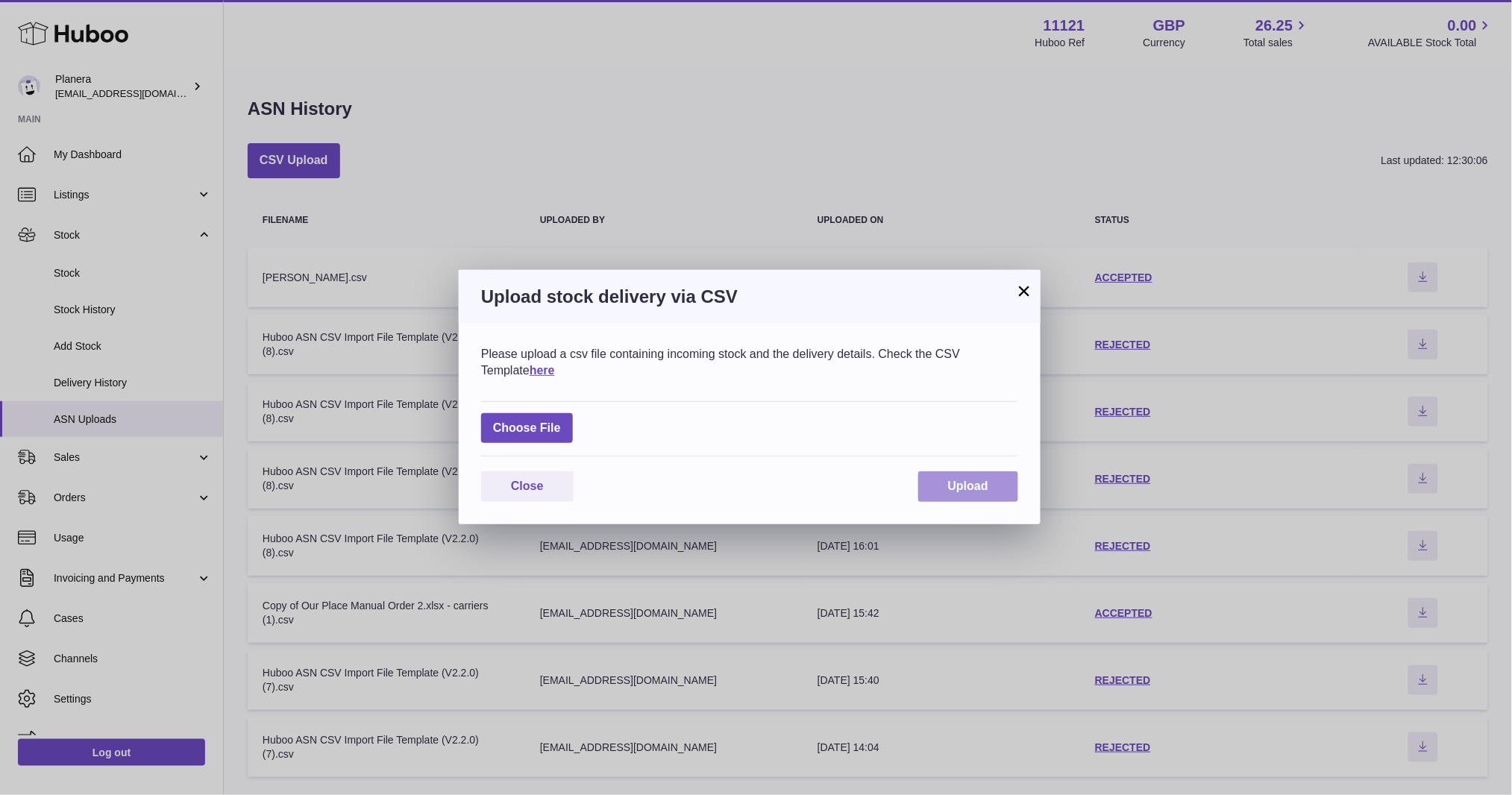
click at [983, 488] on span "Upload" at bounding box center [967, 486] width 40 height 12
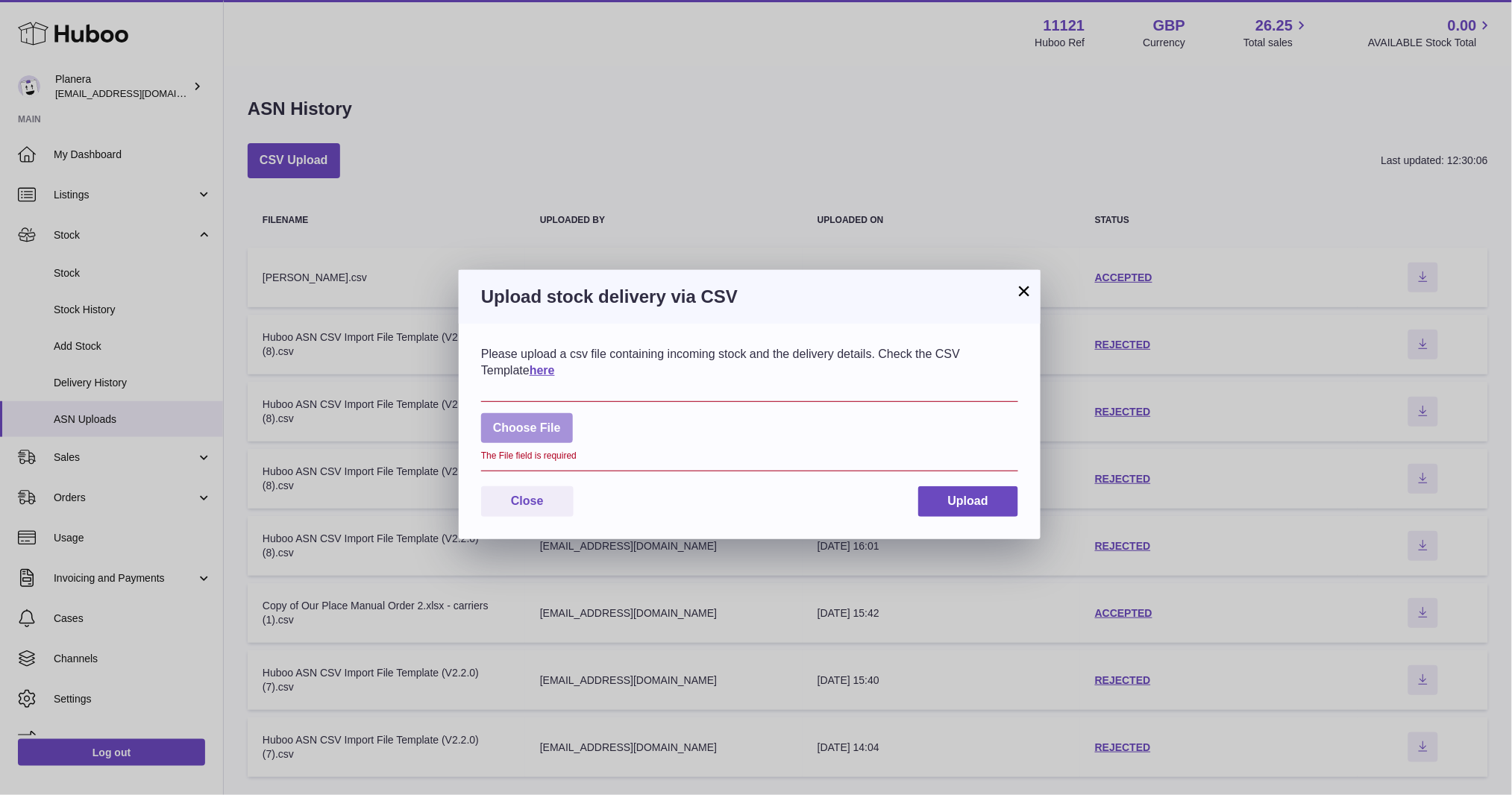
click at [525, 432] on label at bounding box center [527, 428] width 91 height 30
click at [561, 422] on input "file" at bounding box center [561, 421] width 1 height 1
type input "**********"
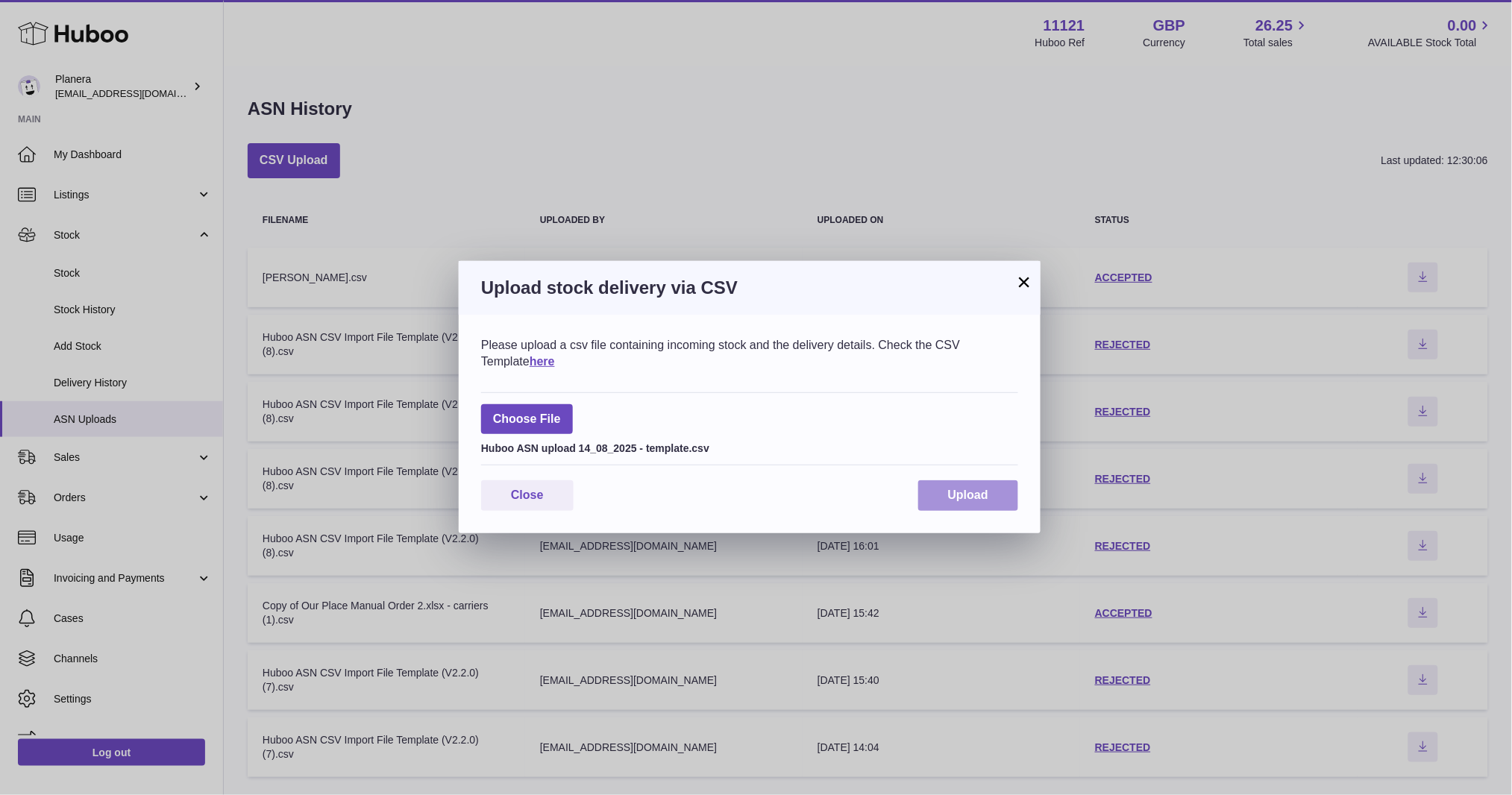
click at [994, 496] on button "Upload" at bounding box center [967, 495] width 100 height 30
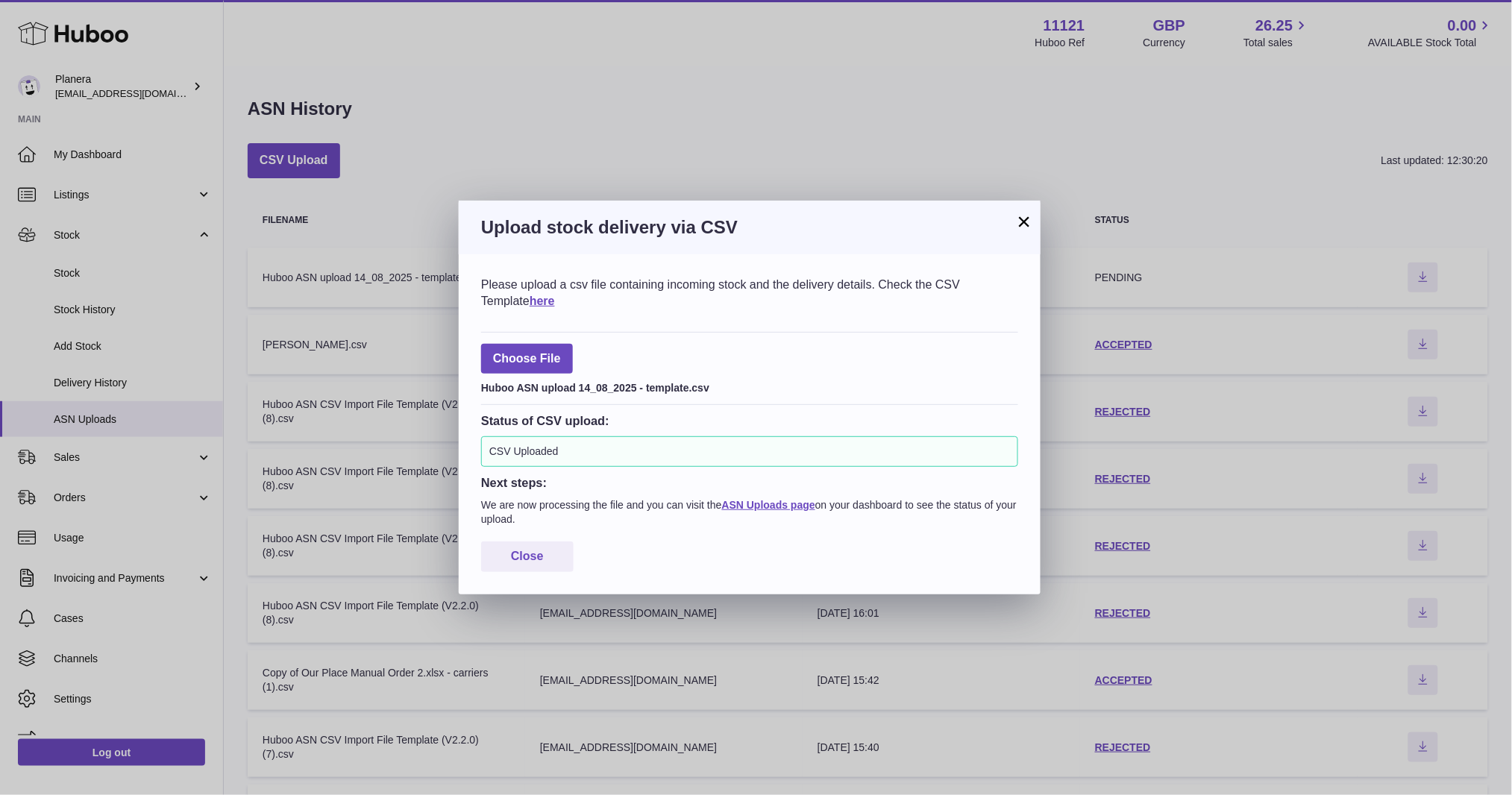
click at [1020, 225] on button "×" at bounding box center [1024, 221] width 18 height 18
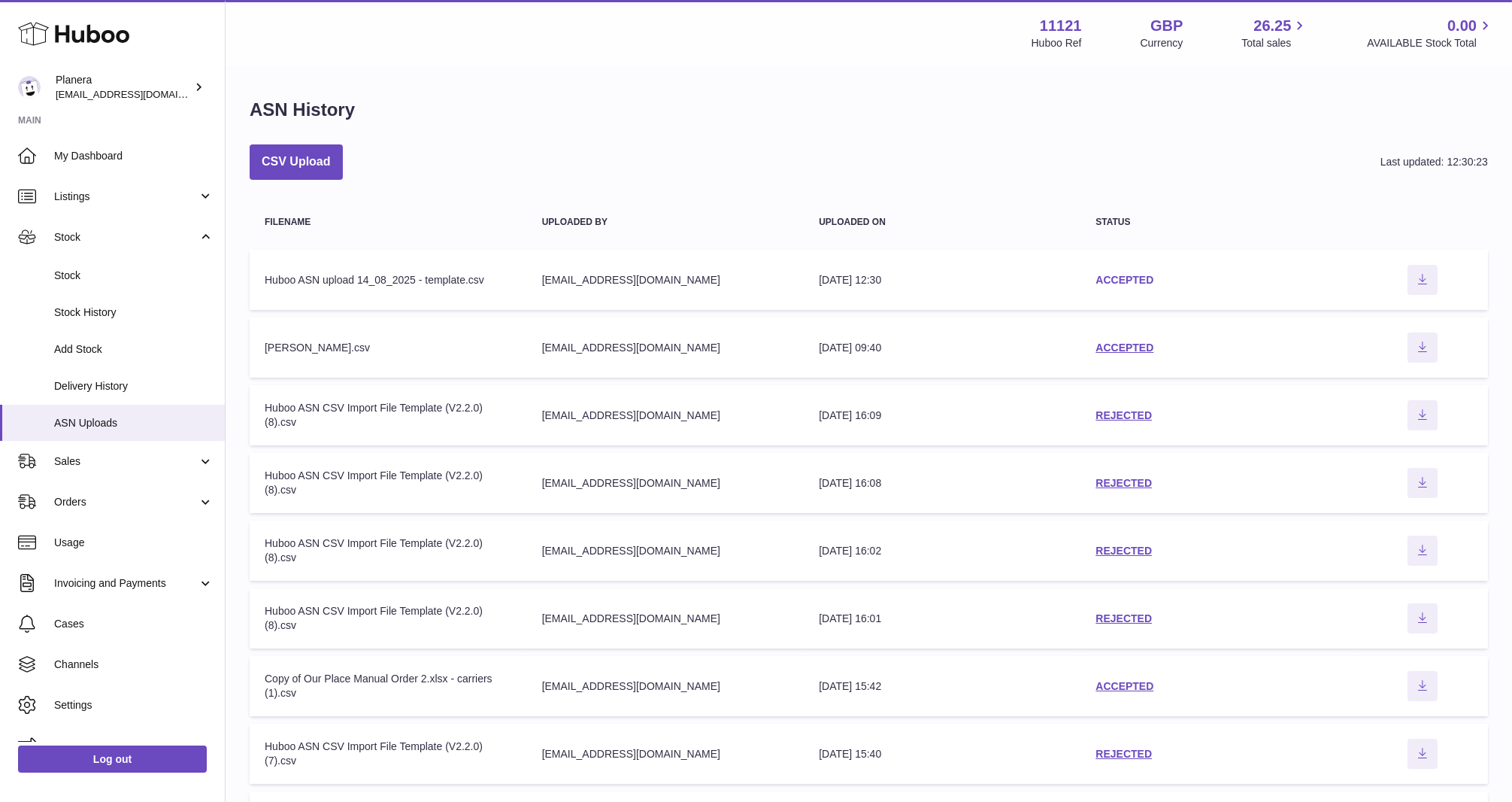
click at [1120, 283] on link "ACCEPTED" at bounding box center [1124, 279] width 58 height 12
